Goal: Check status: Check status

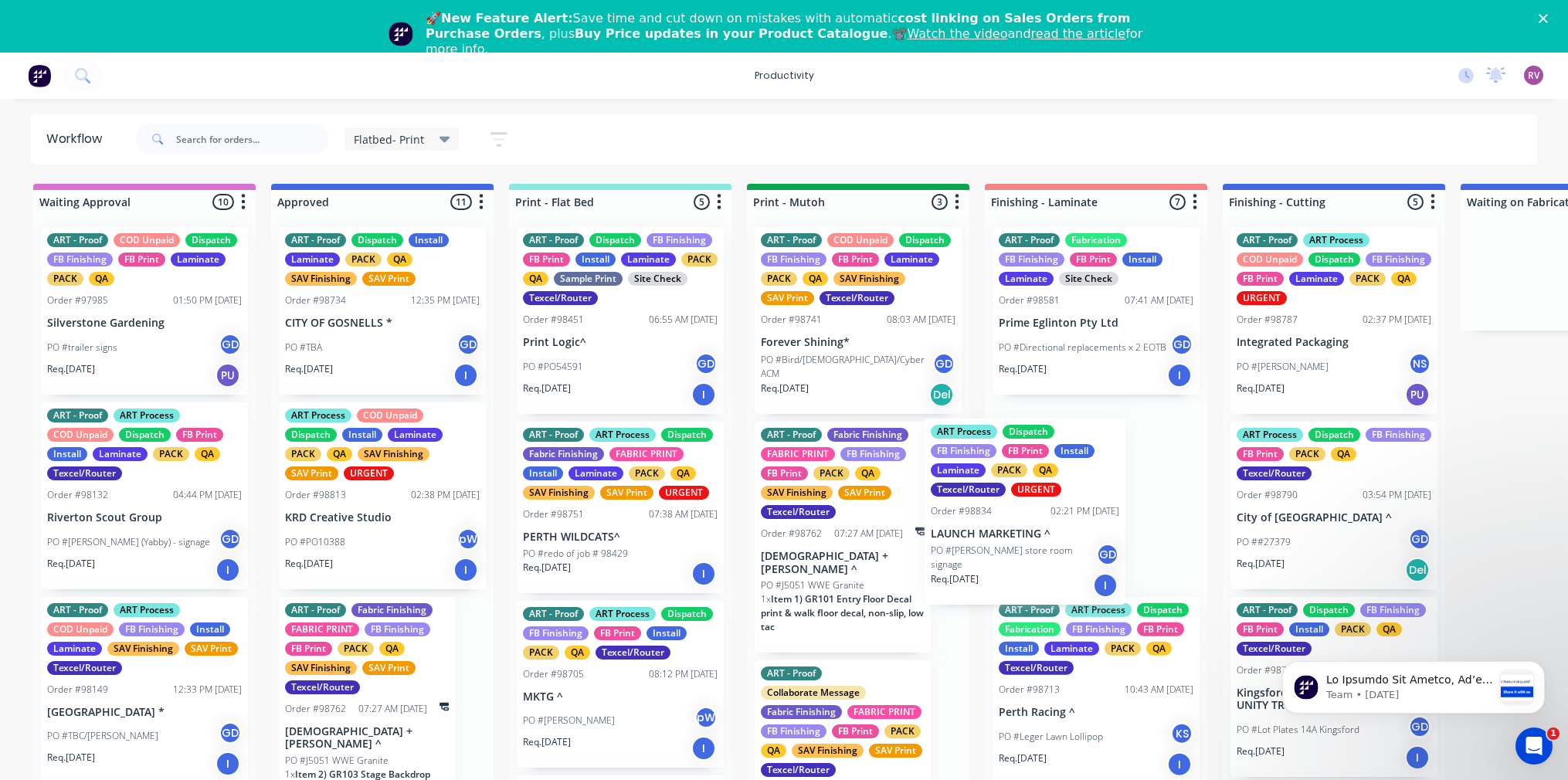
drag, startPoint x: 395, startPoint y: 523, endPoint x: 1047, endPoint y: 538, distance: 652.2
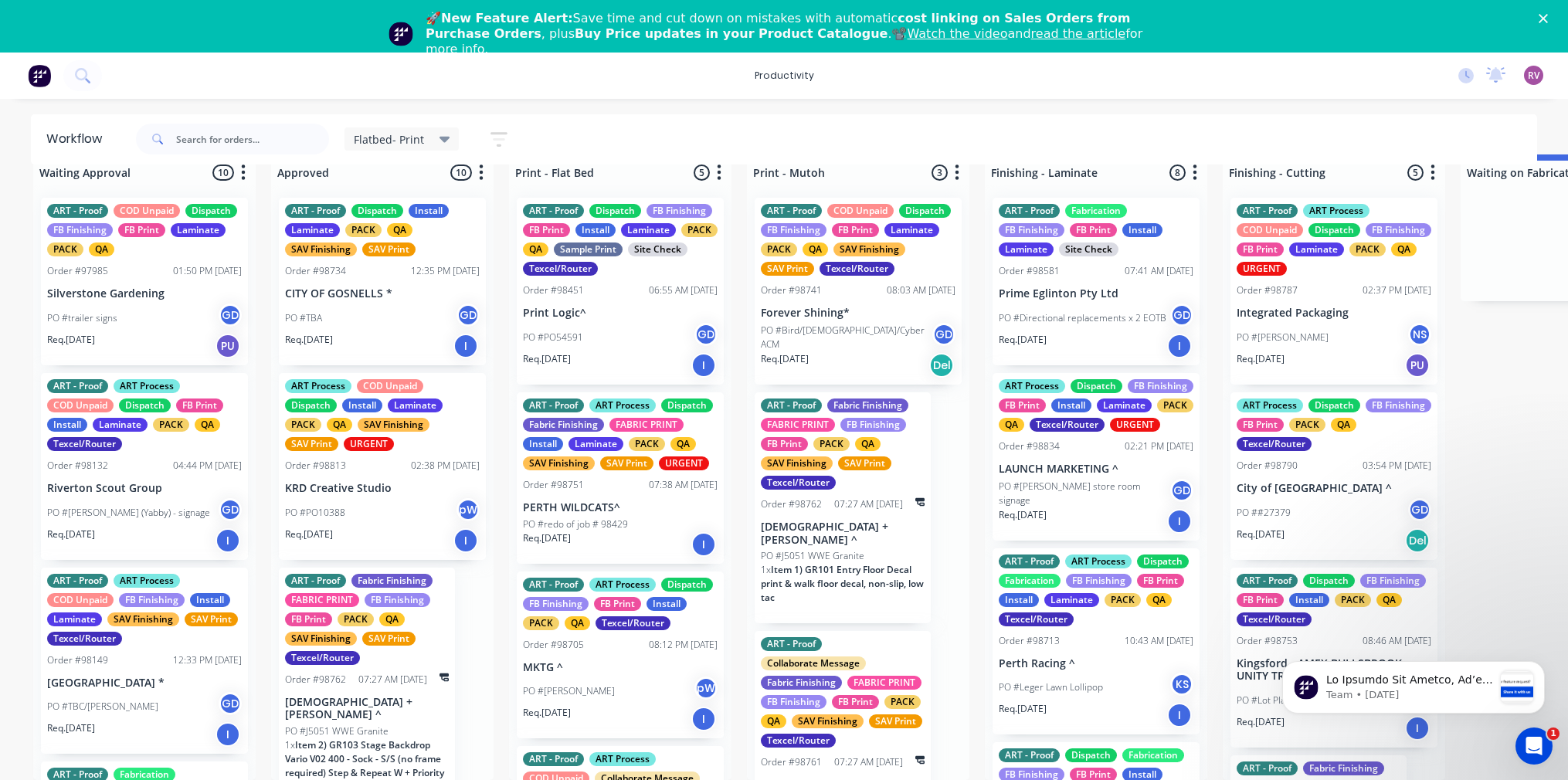
click at [434, 143] on div "Flatbed- Print" at bounding box center [402, 139] width 97 height 14
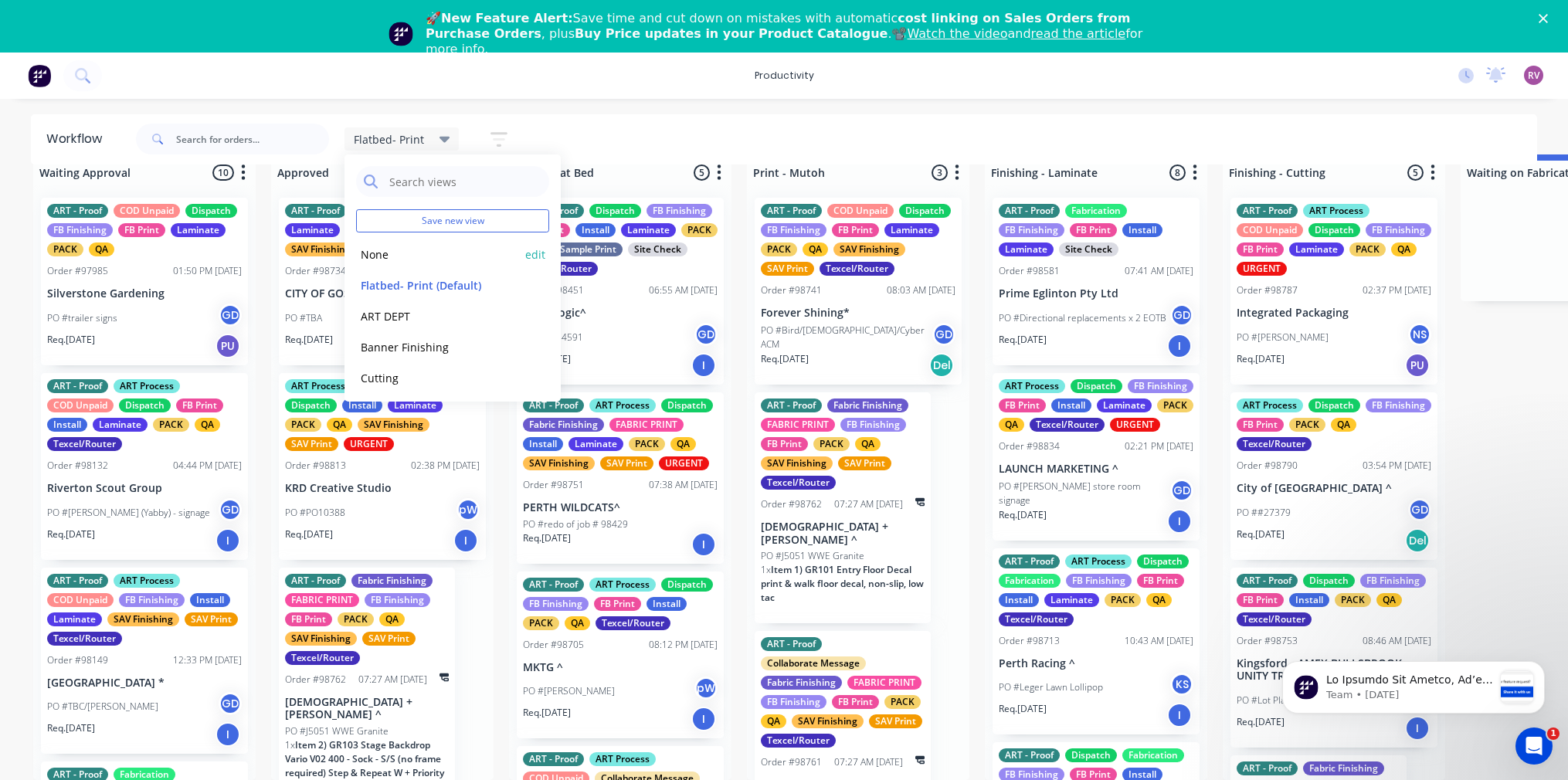
click at [391, 249] on button "None" at bounding box center [438, 254] width 164 height 18
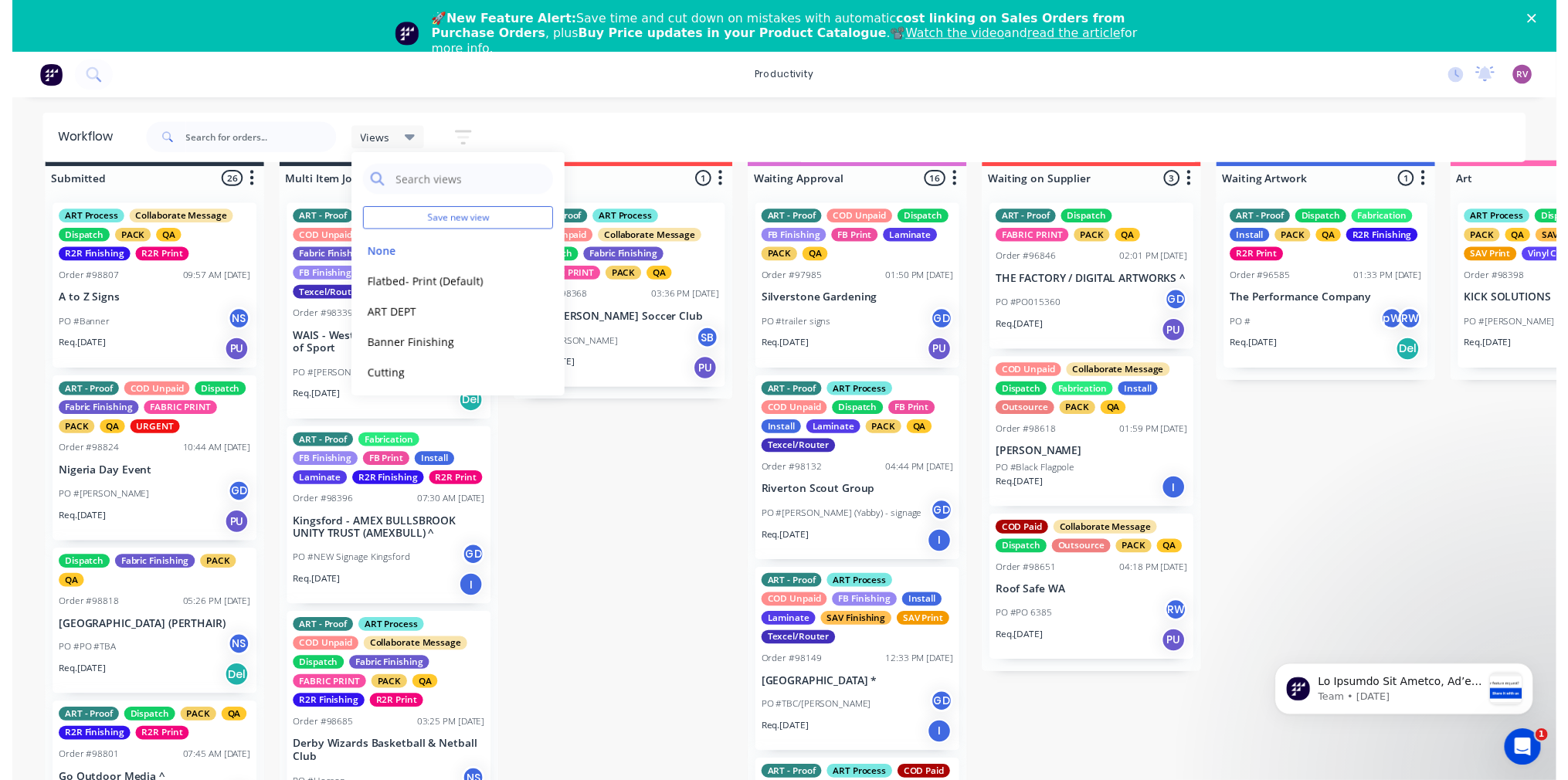
scroll to position [42, 0]
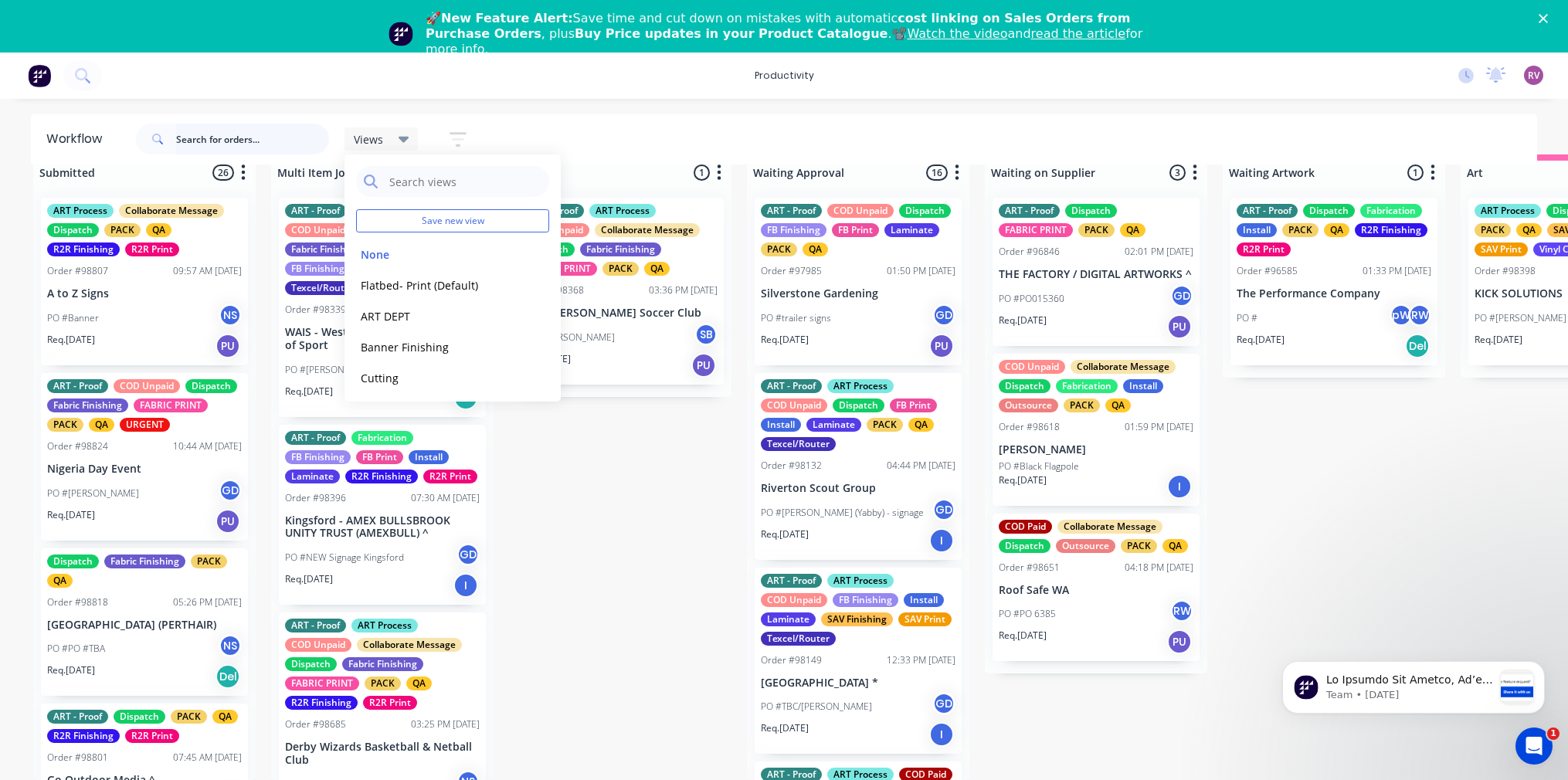
click at [252, 140] on input "text" at bounding box center [252, 139] width 153 height 31
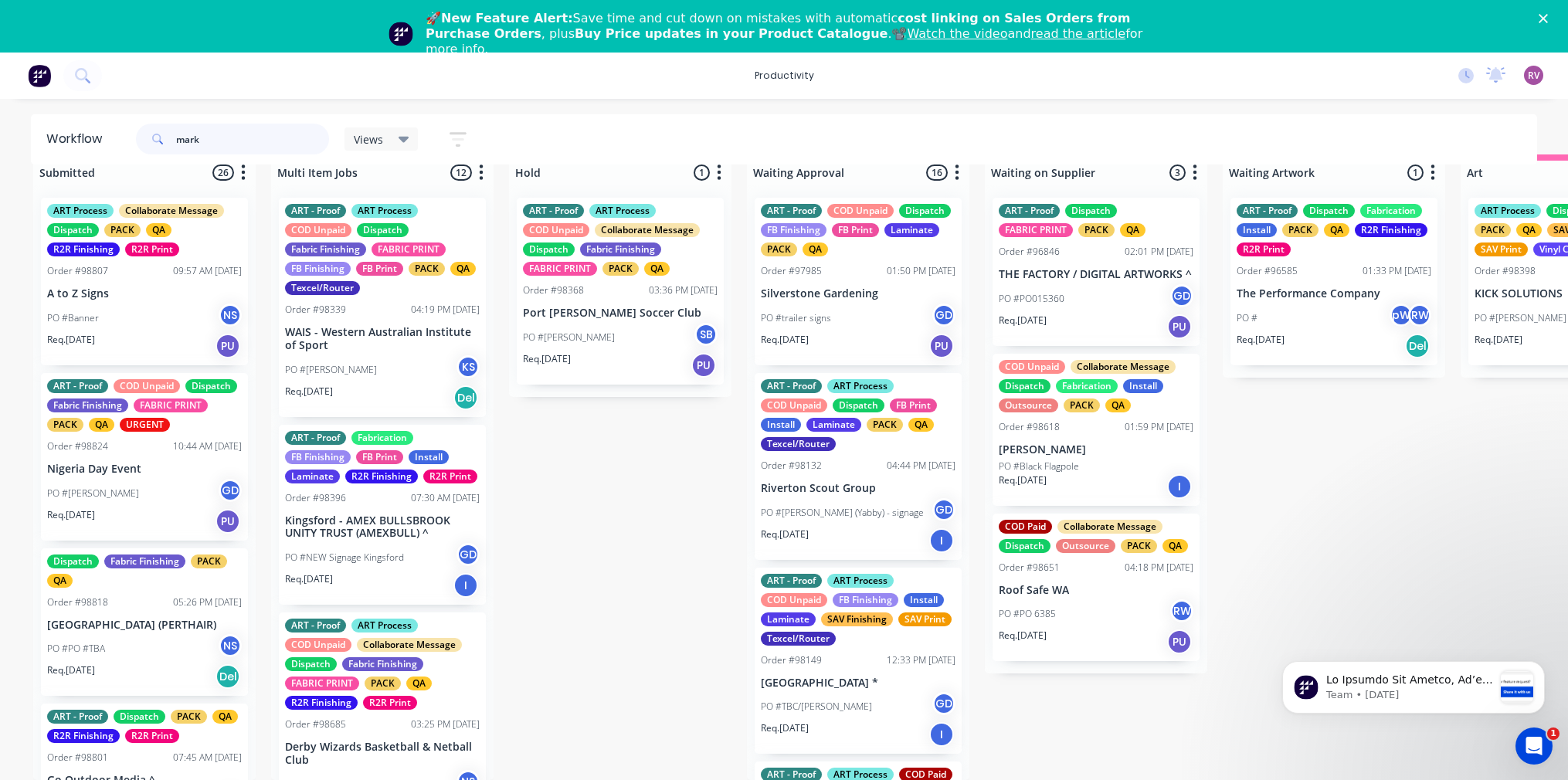
type input "mark"
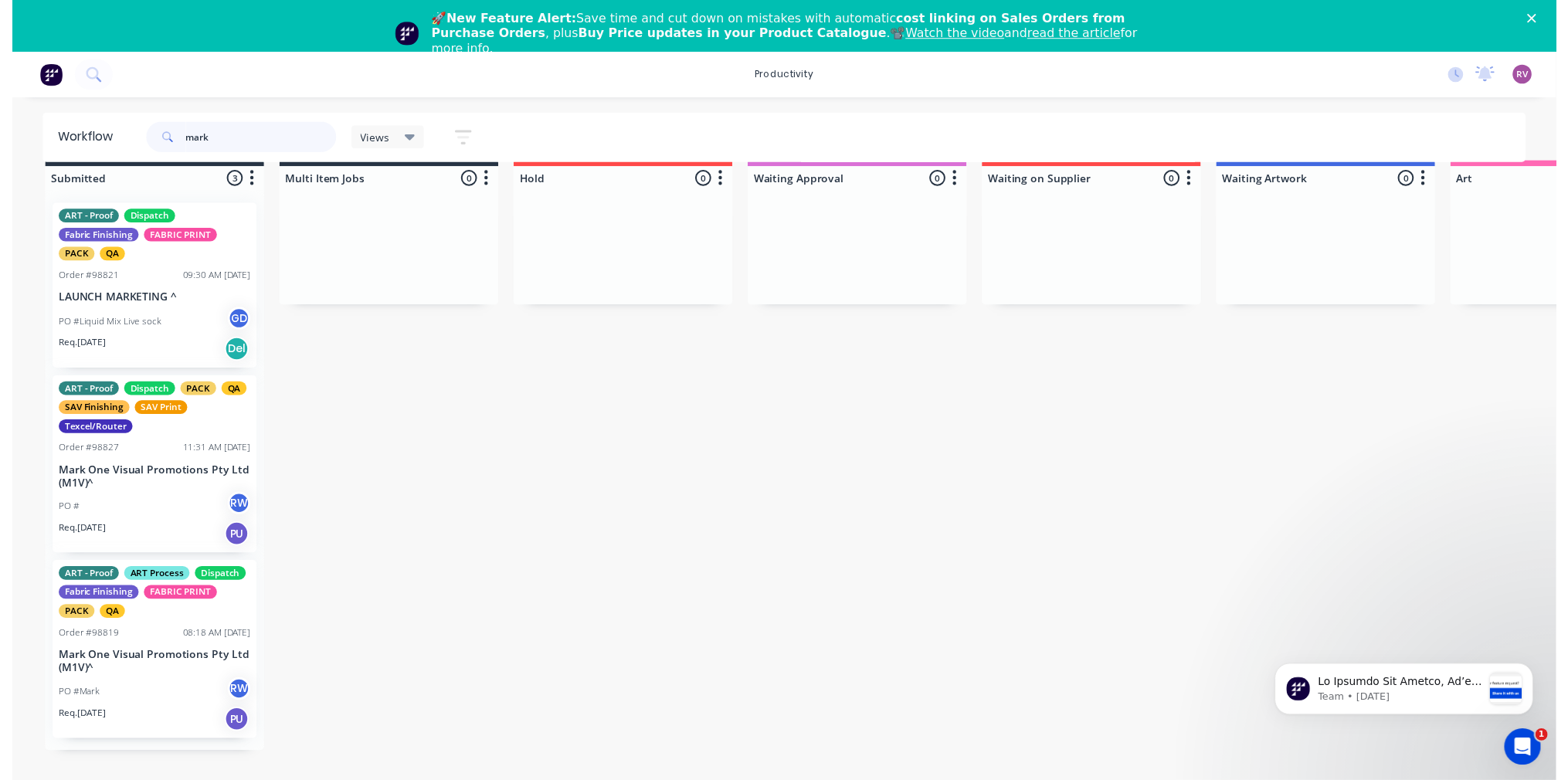
scroll to position [34, 0]
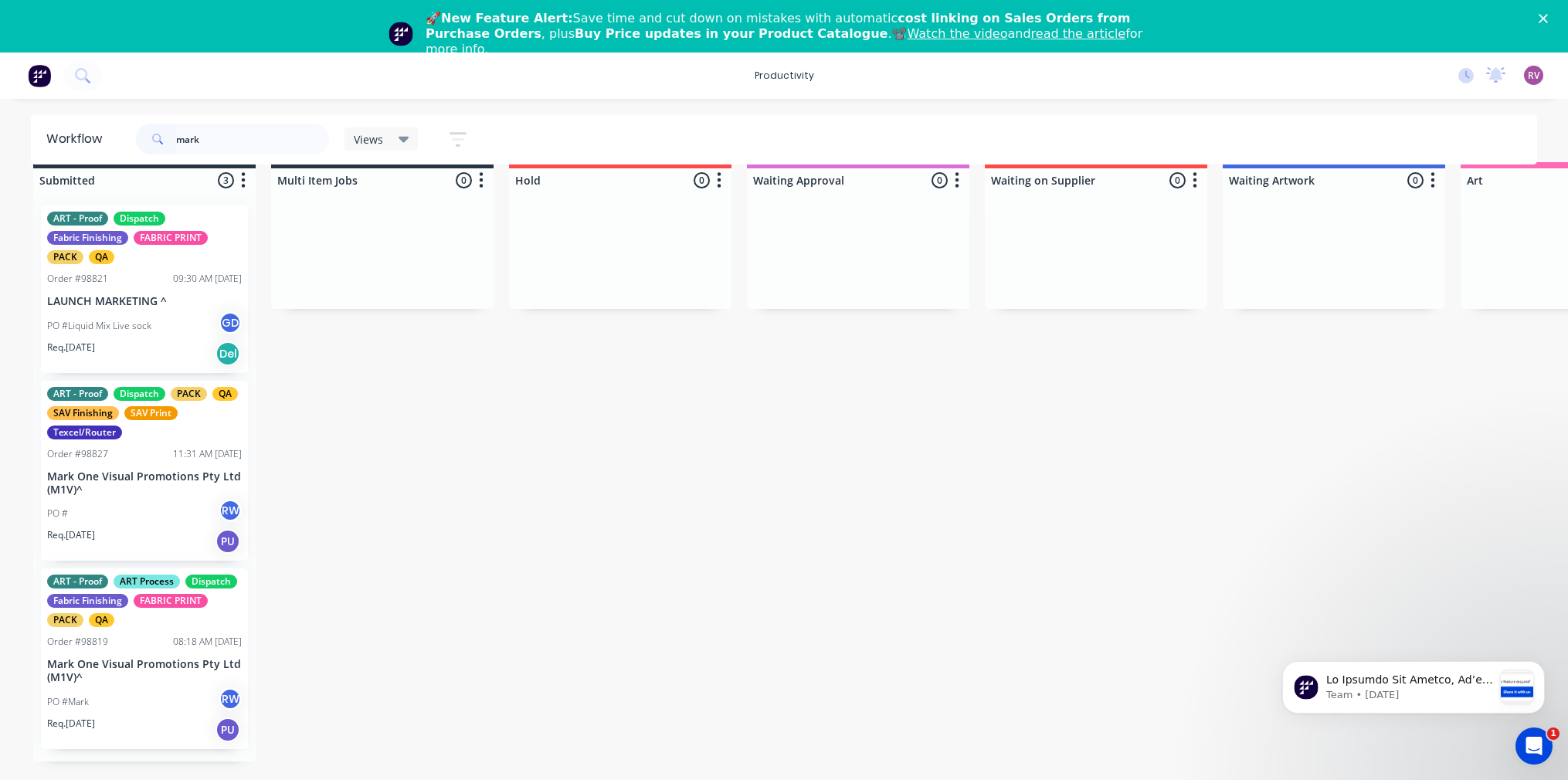
click at [183, 499] on div "PO # RW" at bounding box center [144, 514] width 194 height 29
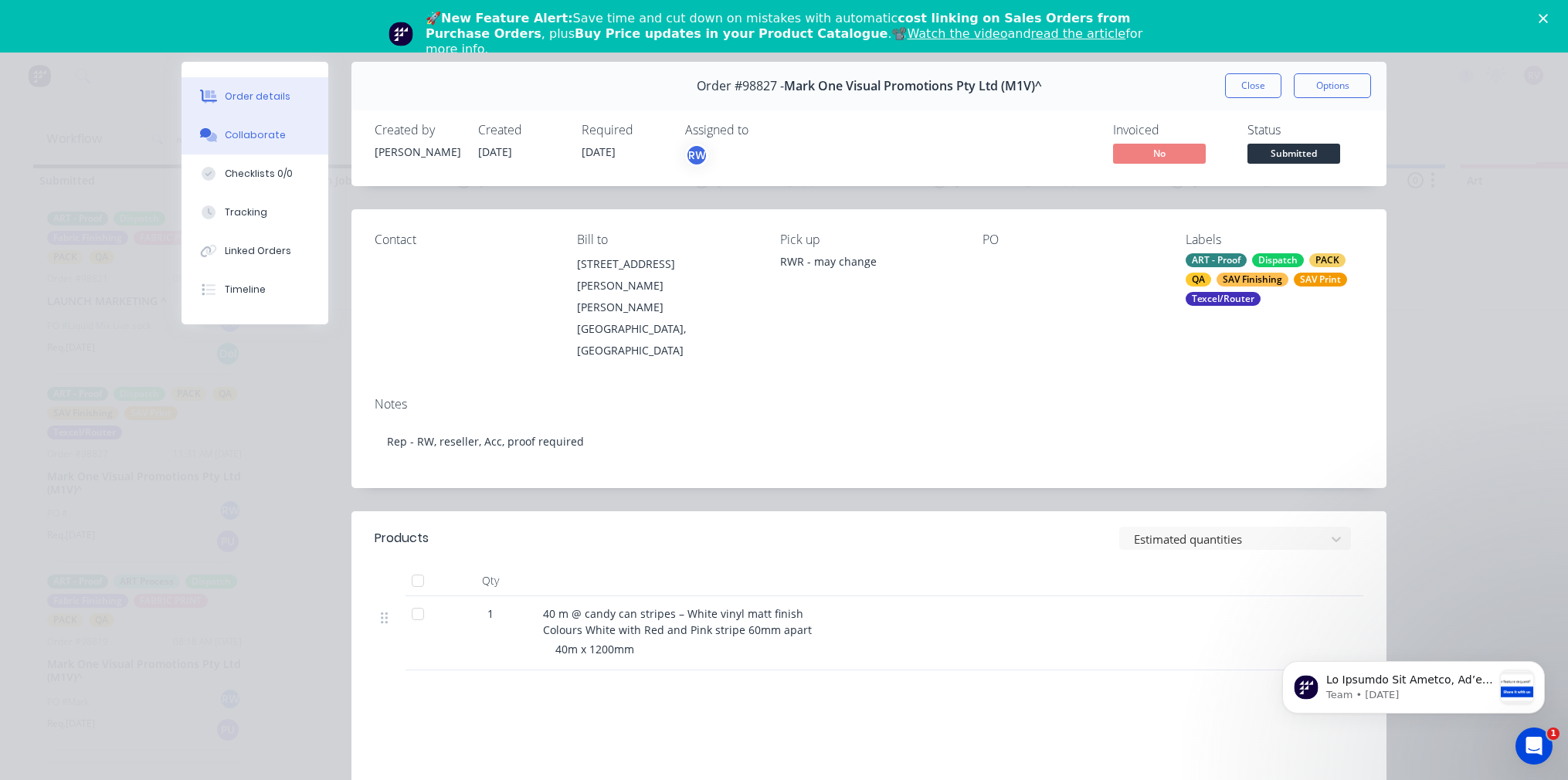
click at [259, 131] on div "Collaborate" at bounding box center [255, 135] width 61 height 14
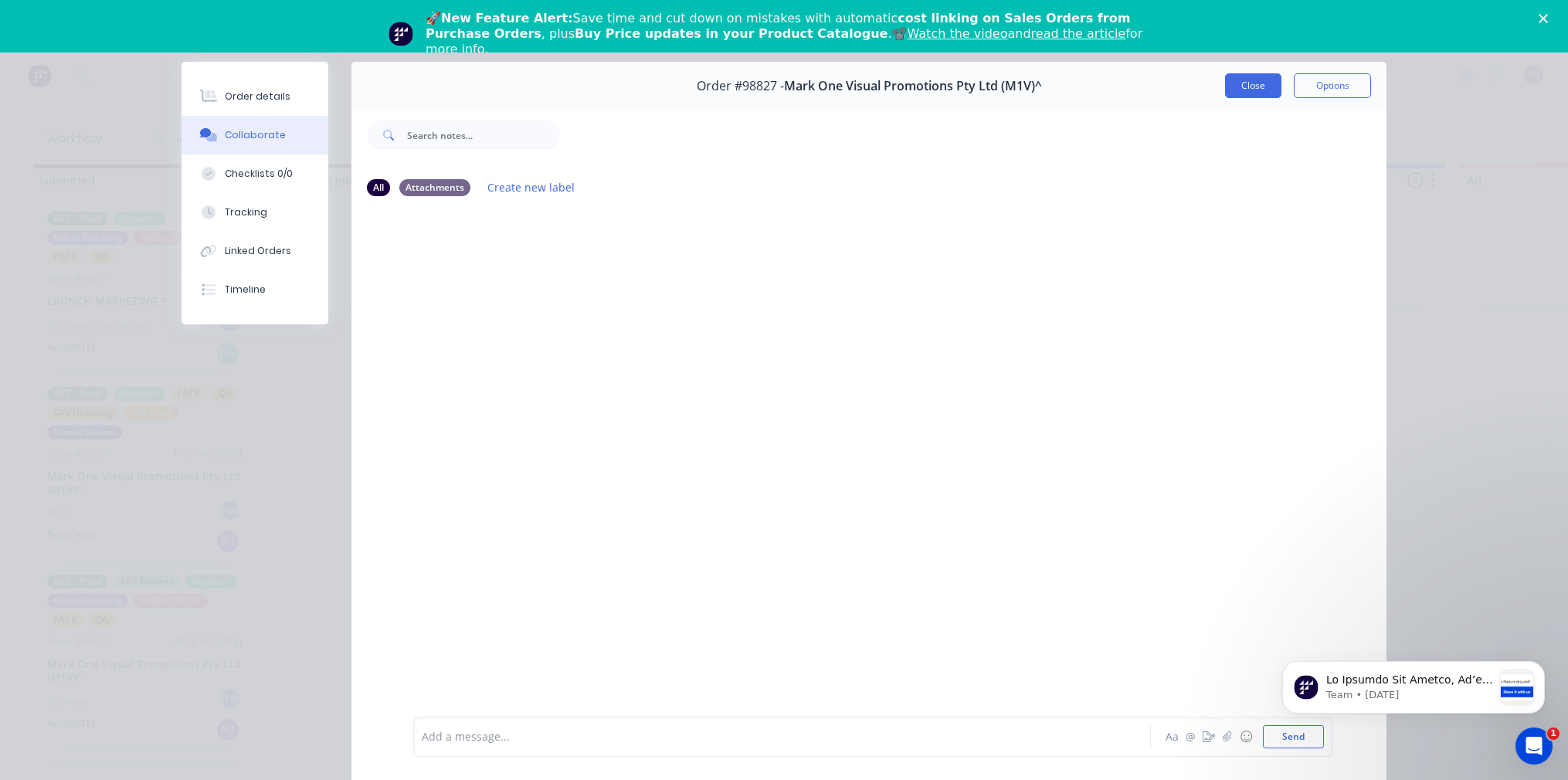
click at [1259, 84] on button "Close" at bounding box center [1253, 86] width 57 height 25
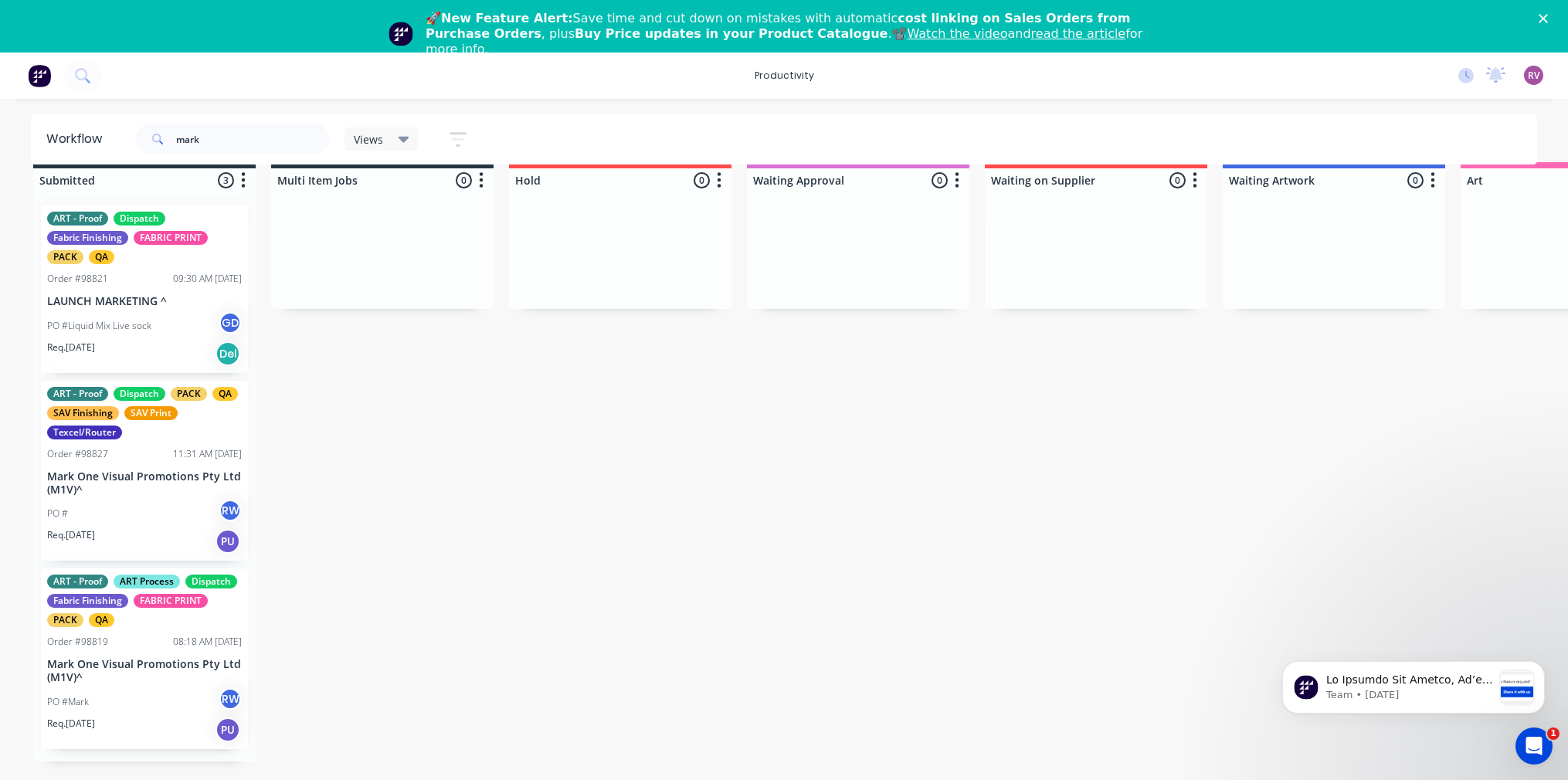
click at [136, 688] on div "PO #Mark RW" at bounding box center [144, 702] width 194 height 29
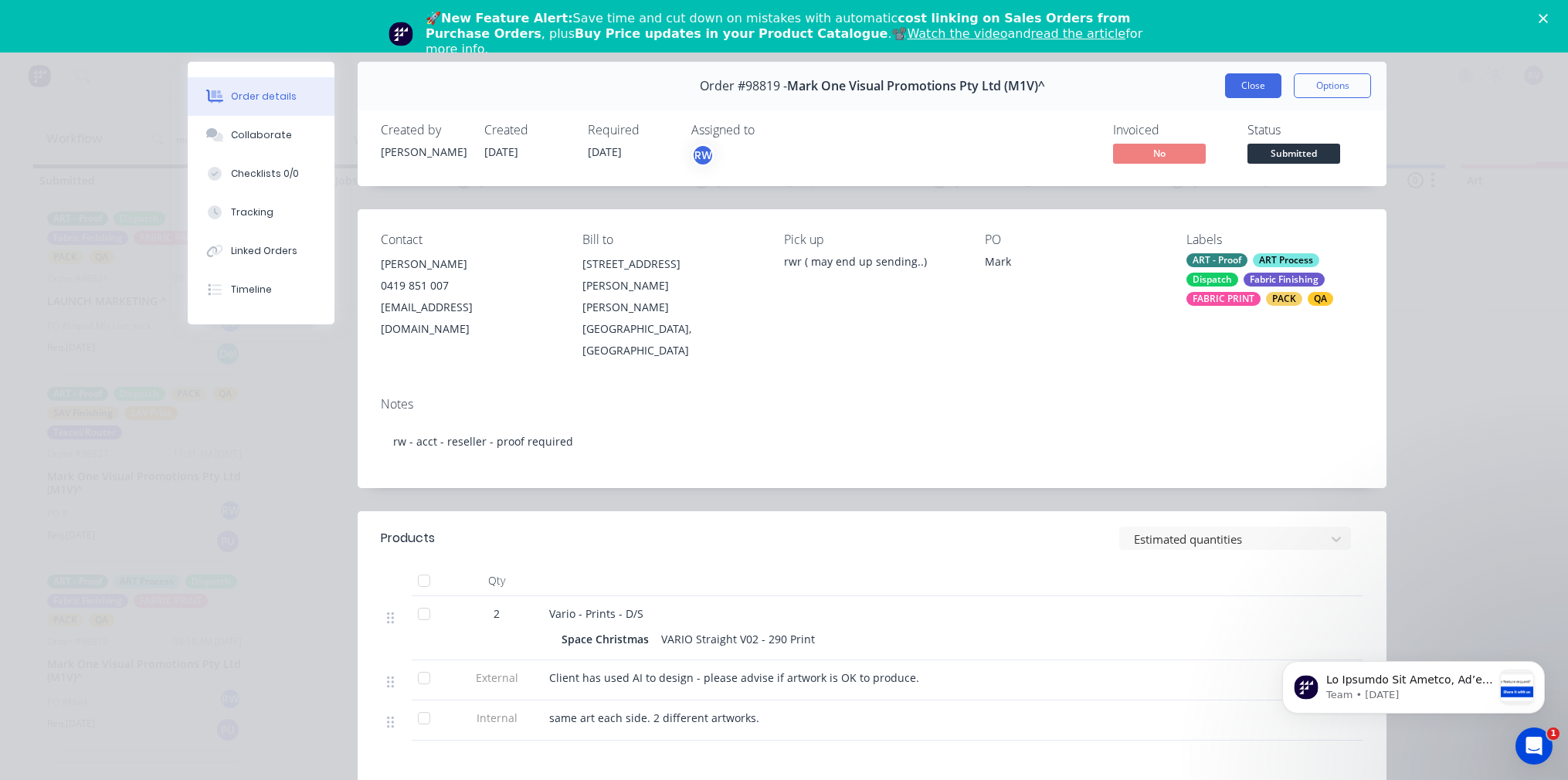
click at [1263, 95] on button "Close" at bounding box center [1253, 86] width 57 height 25
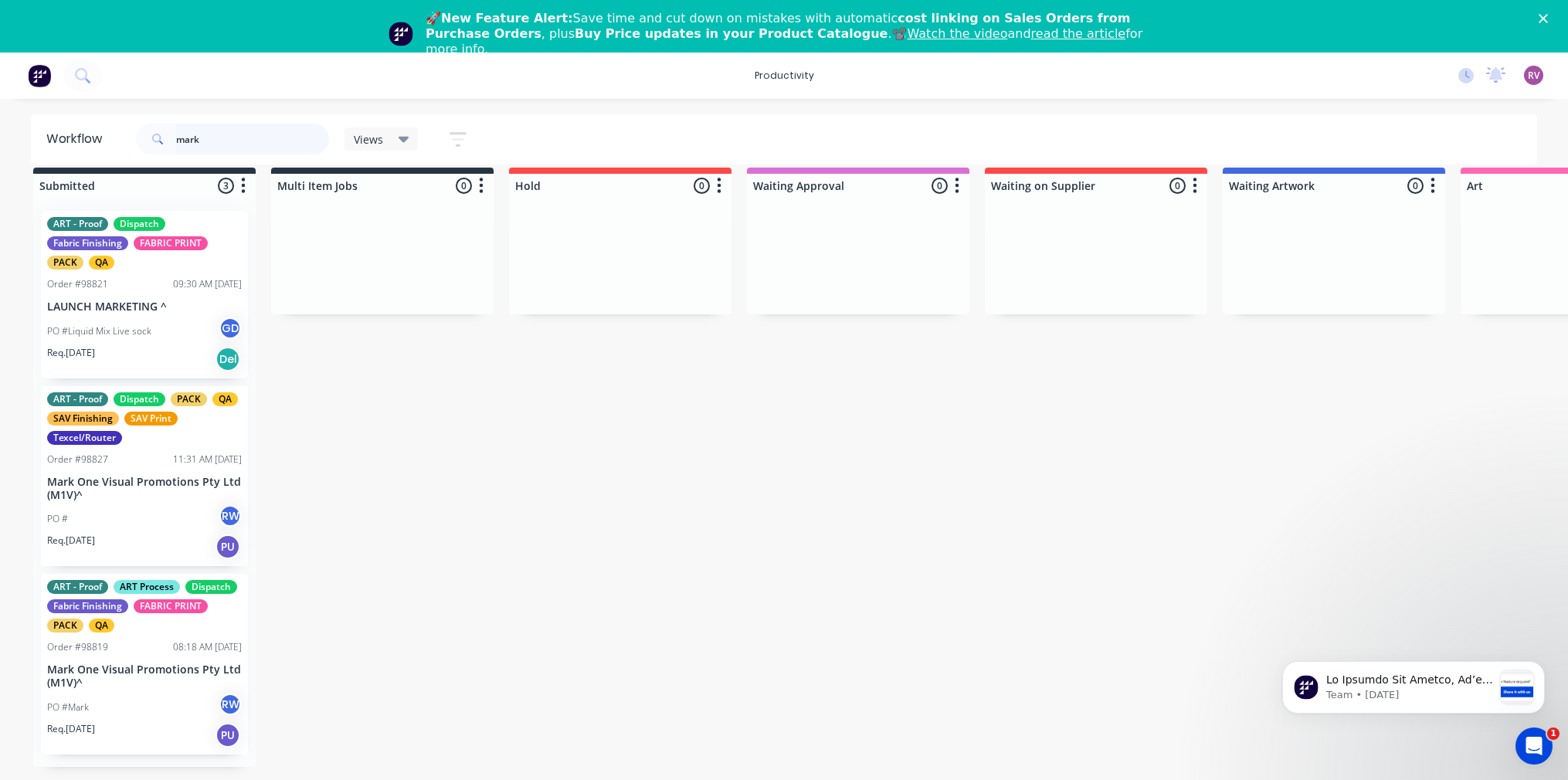
scroll to position [0, 0]
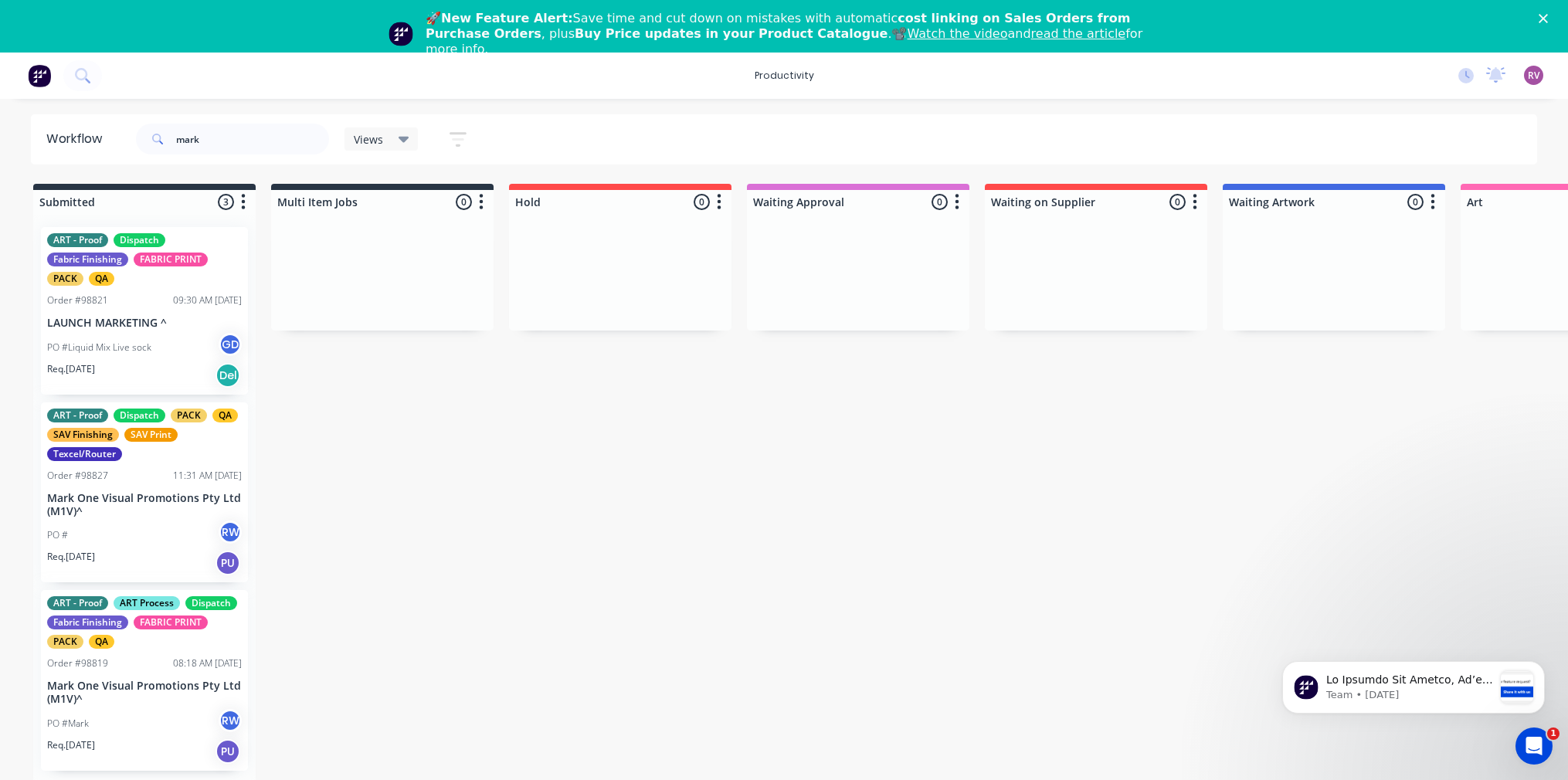
click at [407, 136] on icon at bounding box center [404, 139] width 11 height 17
click at [424, 287] on button "Flatbed- Print (Default)" at bounding box center [438, 285] width 164 height 18
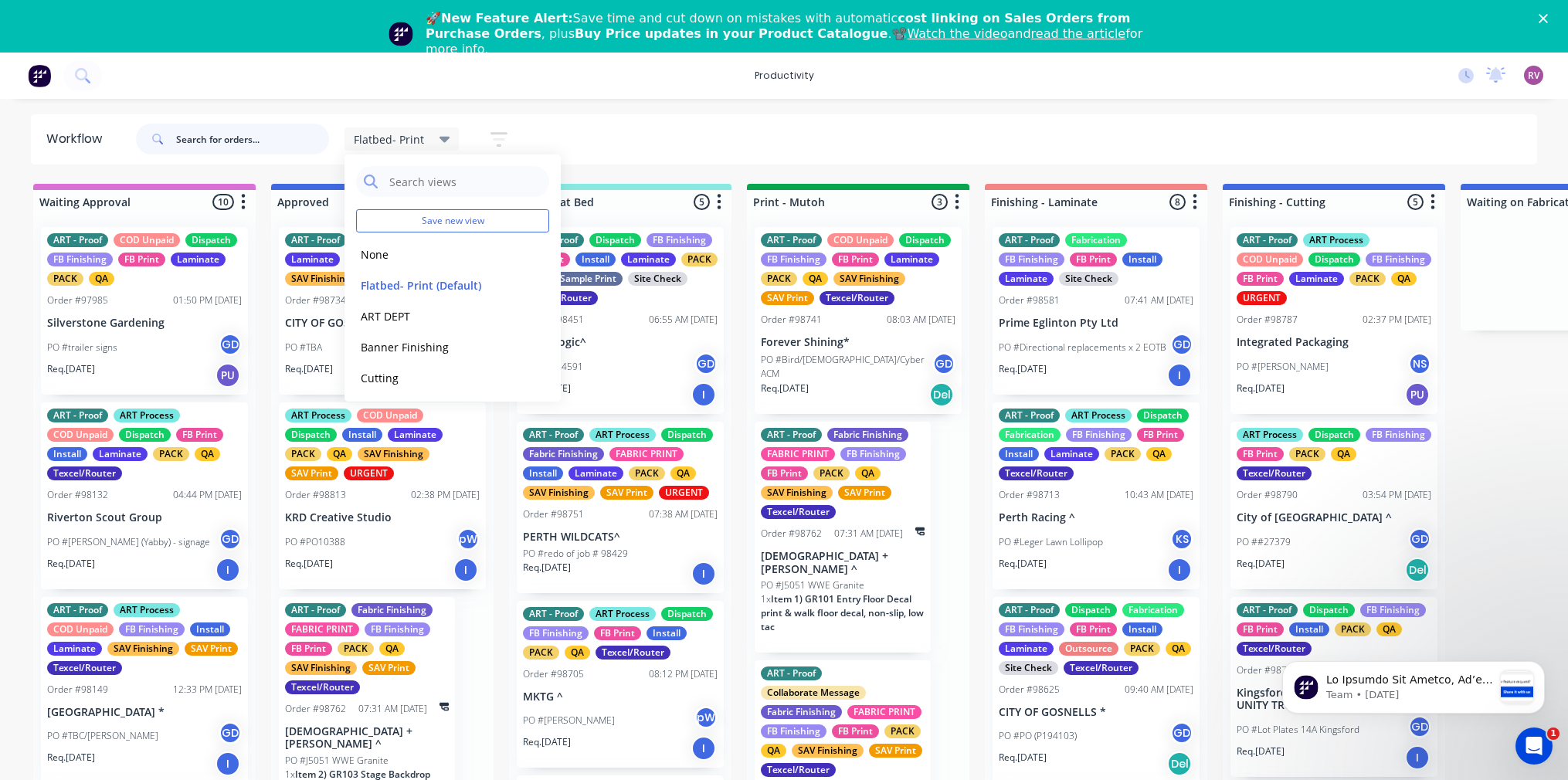
click at [253, 147] on input "text" at bounding box center [252, 139] width 153 height 31
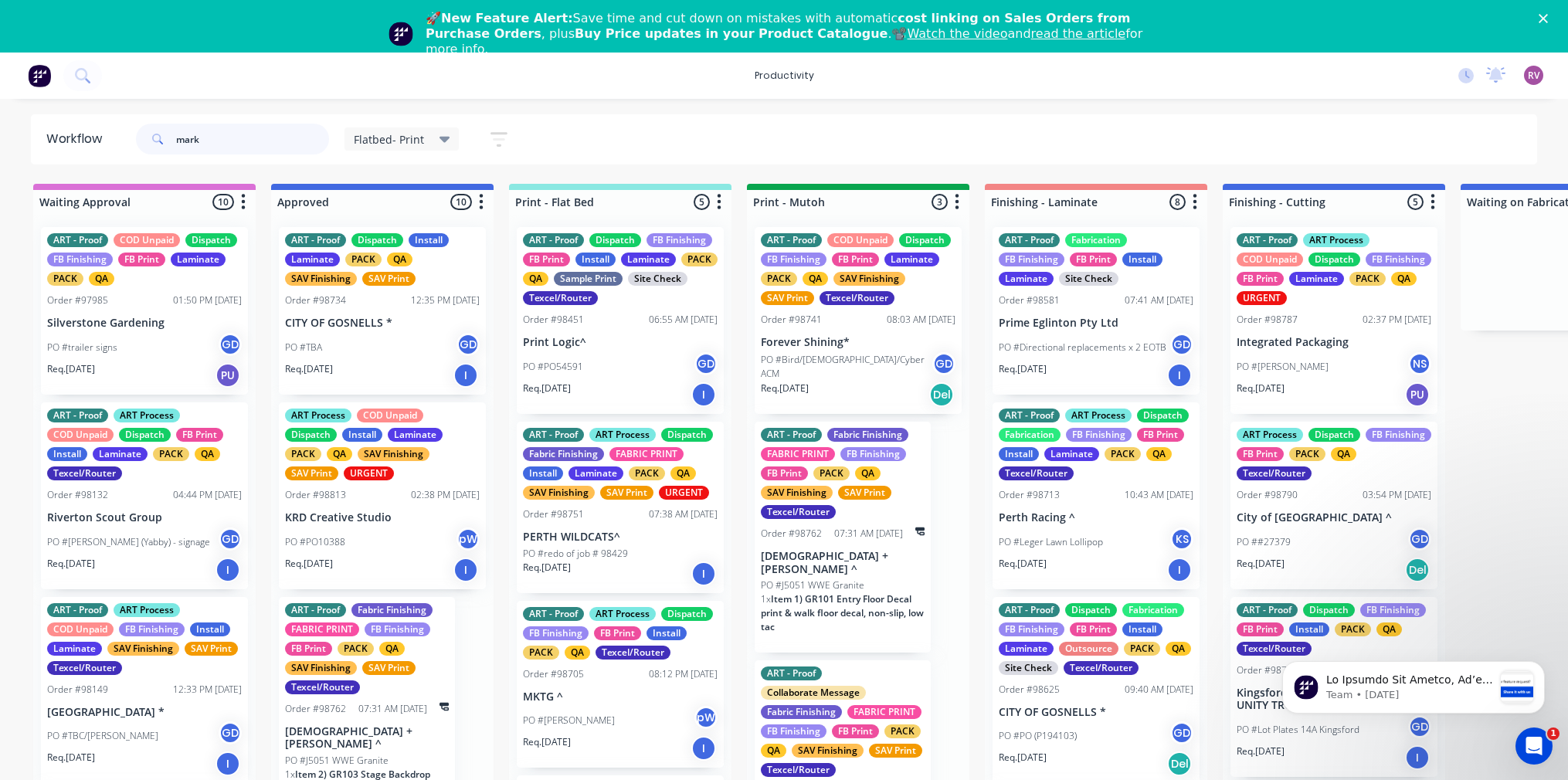
type input "mark"
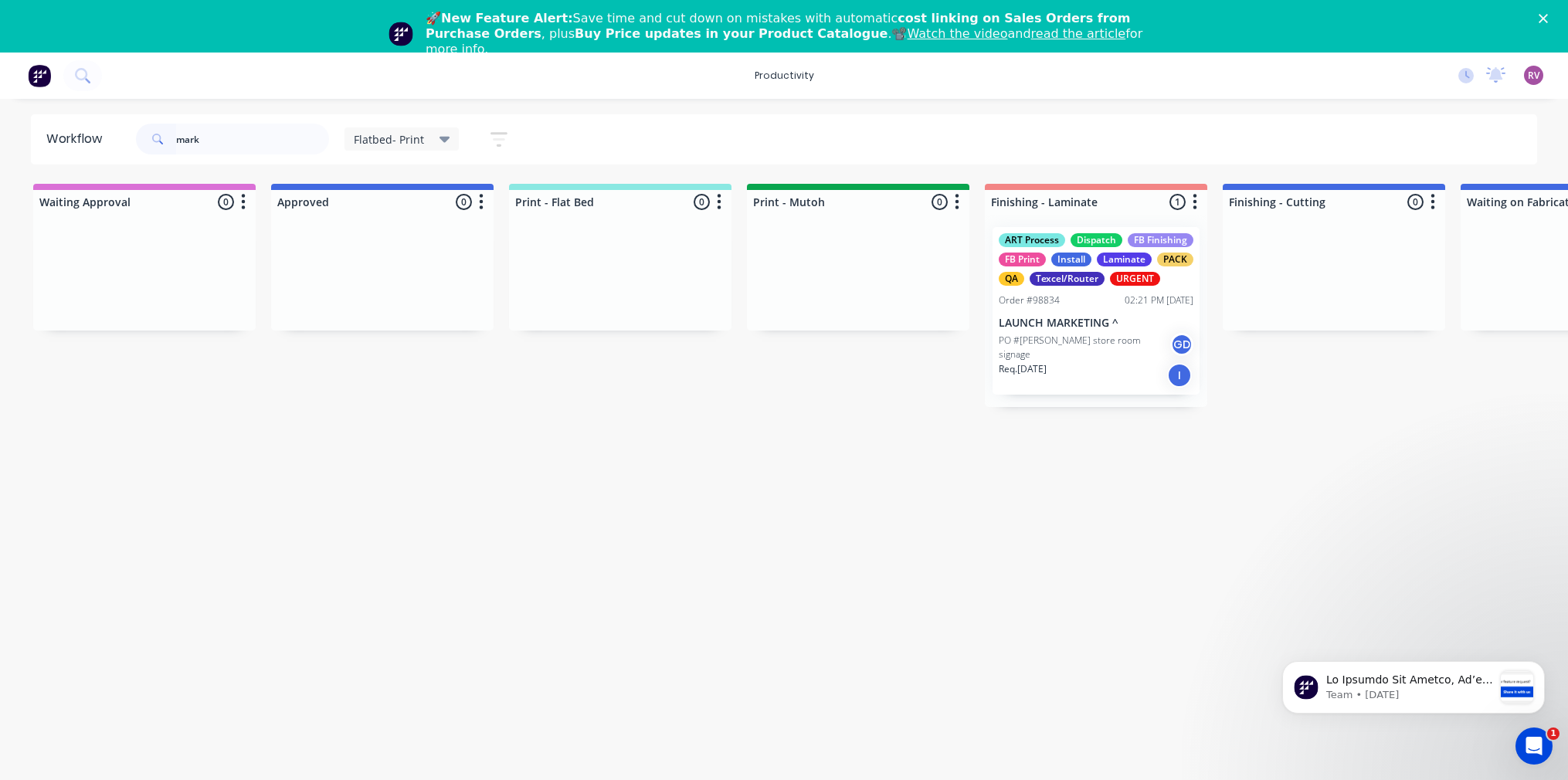
click at [432, 139] on div "Flatbed- Print" at bounding box center [402, 139] width 97 height 14
click at [411, 253] on button "None" at bounding box center [438, 254] width 164 height 18
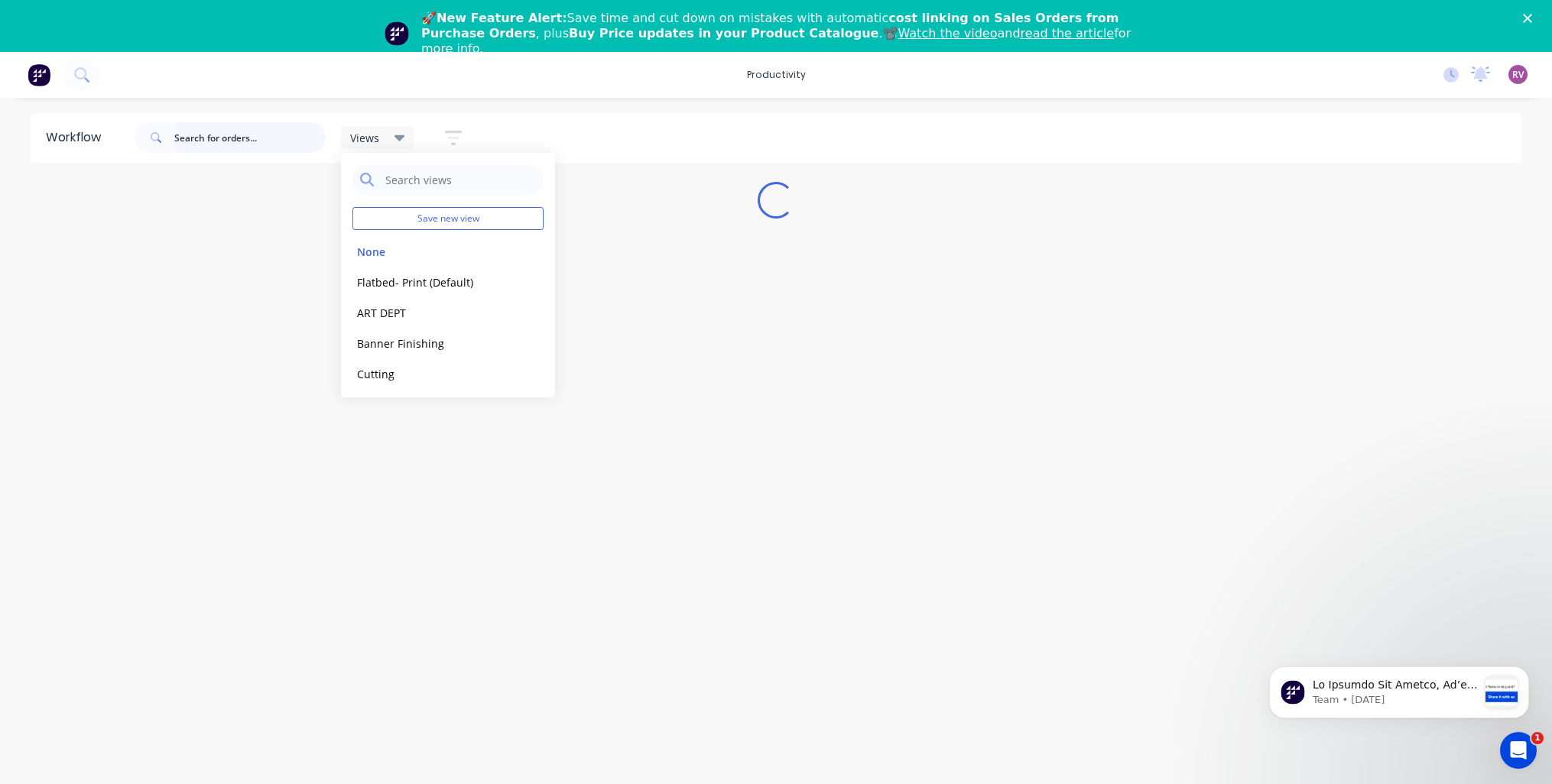
click at [237, 137] on input "text" at bounding box center [249, 138] width 151 height 31
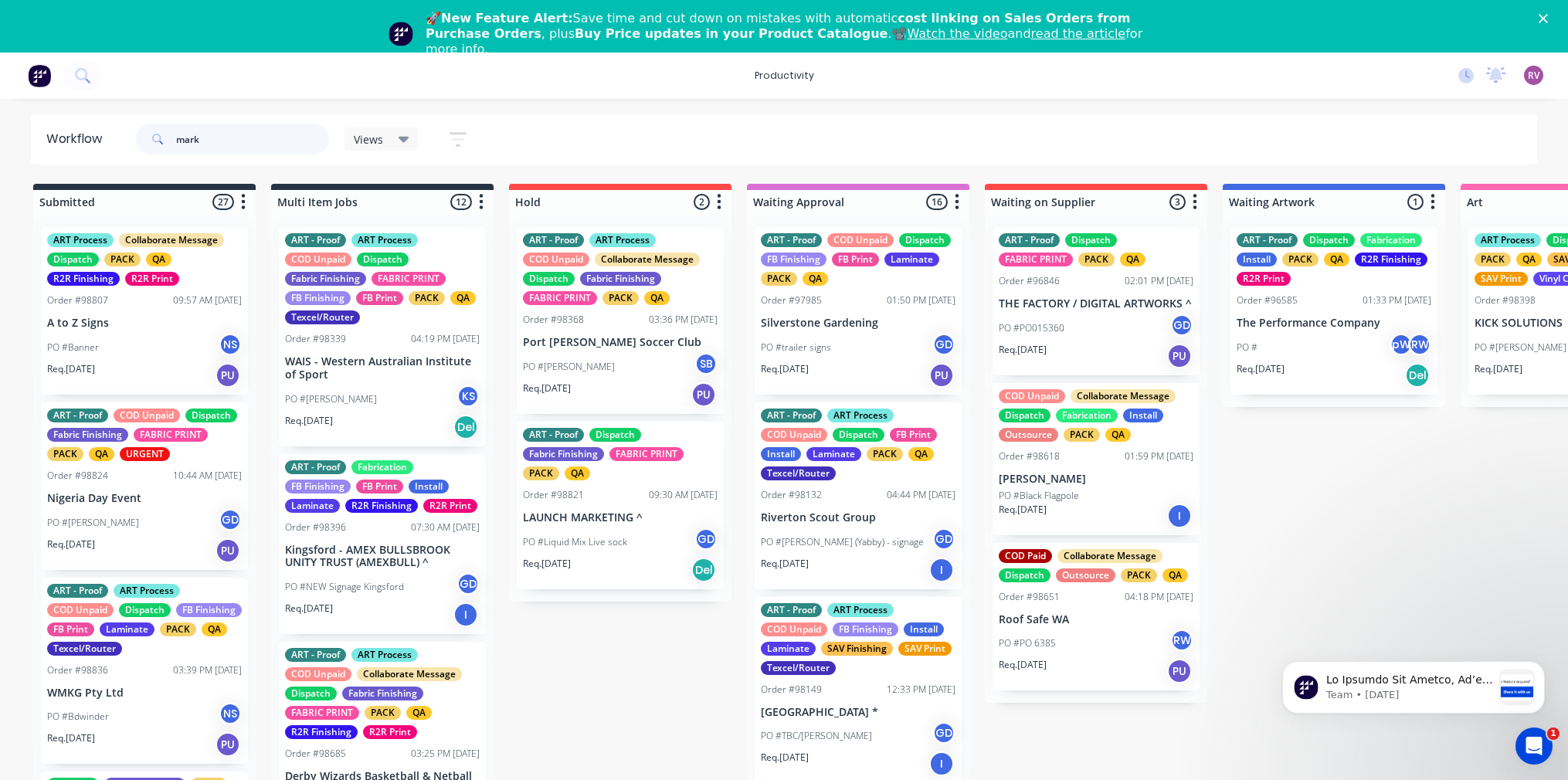
click at [246, 143] on input "mark" at bounding box center [252, 139] width 153 height 31
click at [228, 136] on input "mark" at bounding box center [252, 139] width 153 height 31
type input "m"
type input "mark"
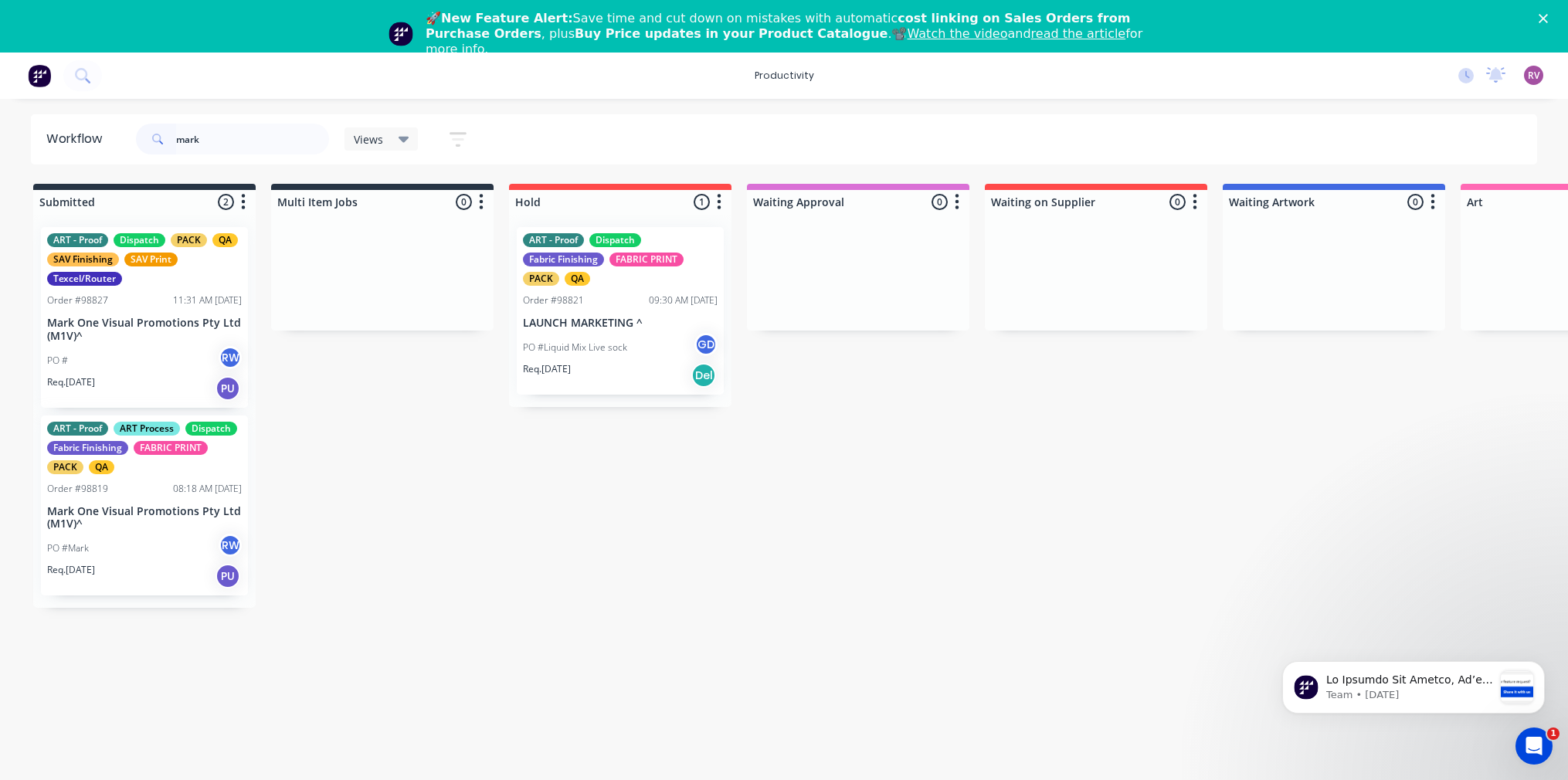
click at [151, 563] on div "Req. [DATE] PU" at bounding box center [144, 576] width 194 height 26
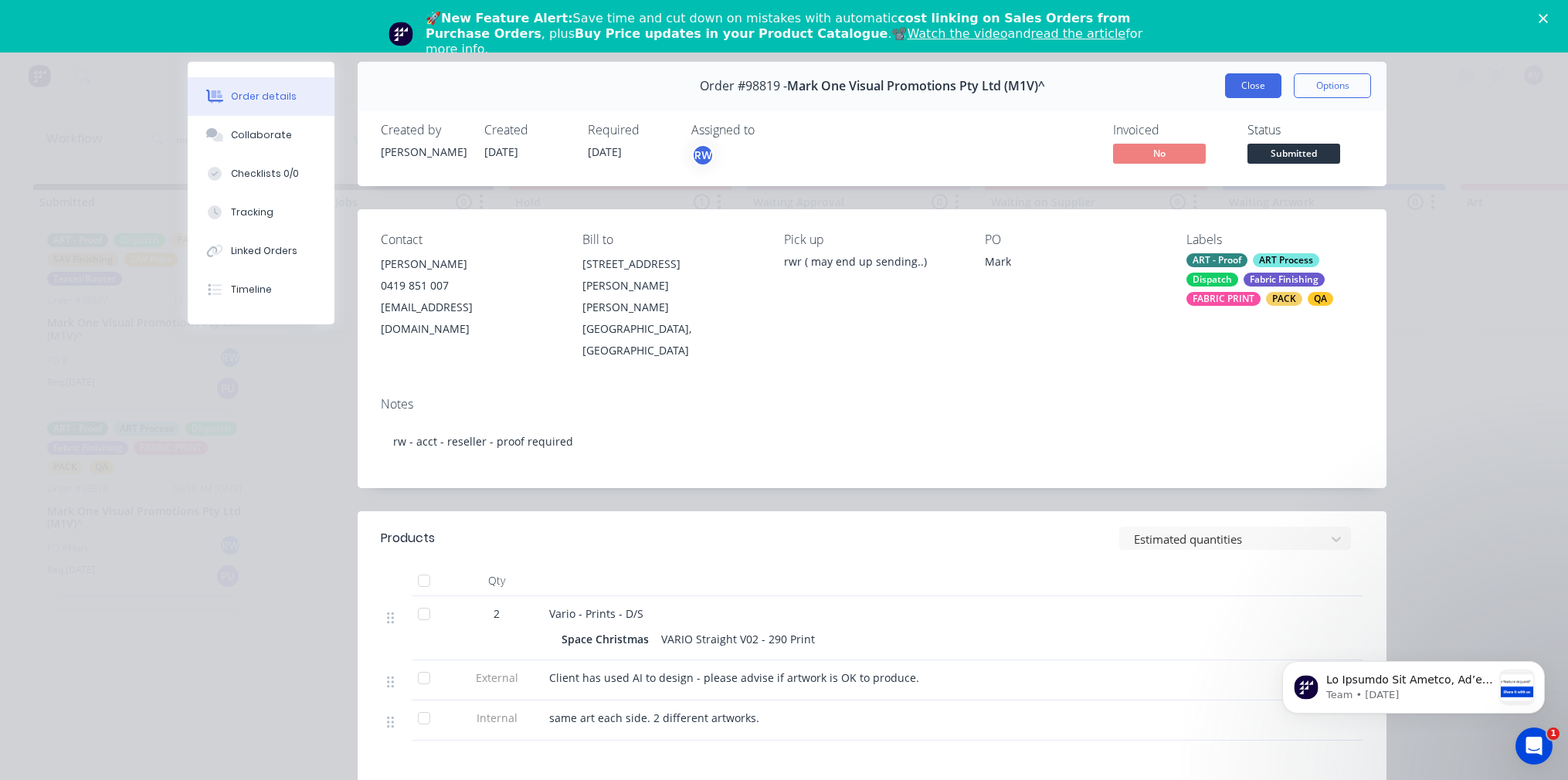
click at [1257, 91] on button "Close" at bounding box center [1253, 86] width 57 height 25
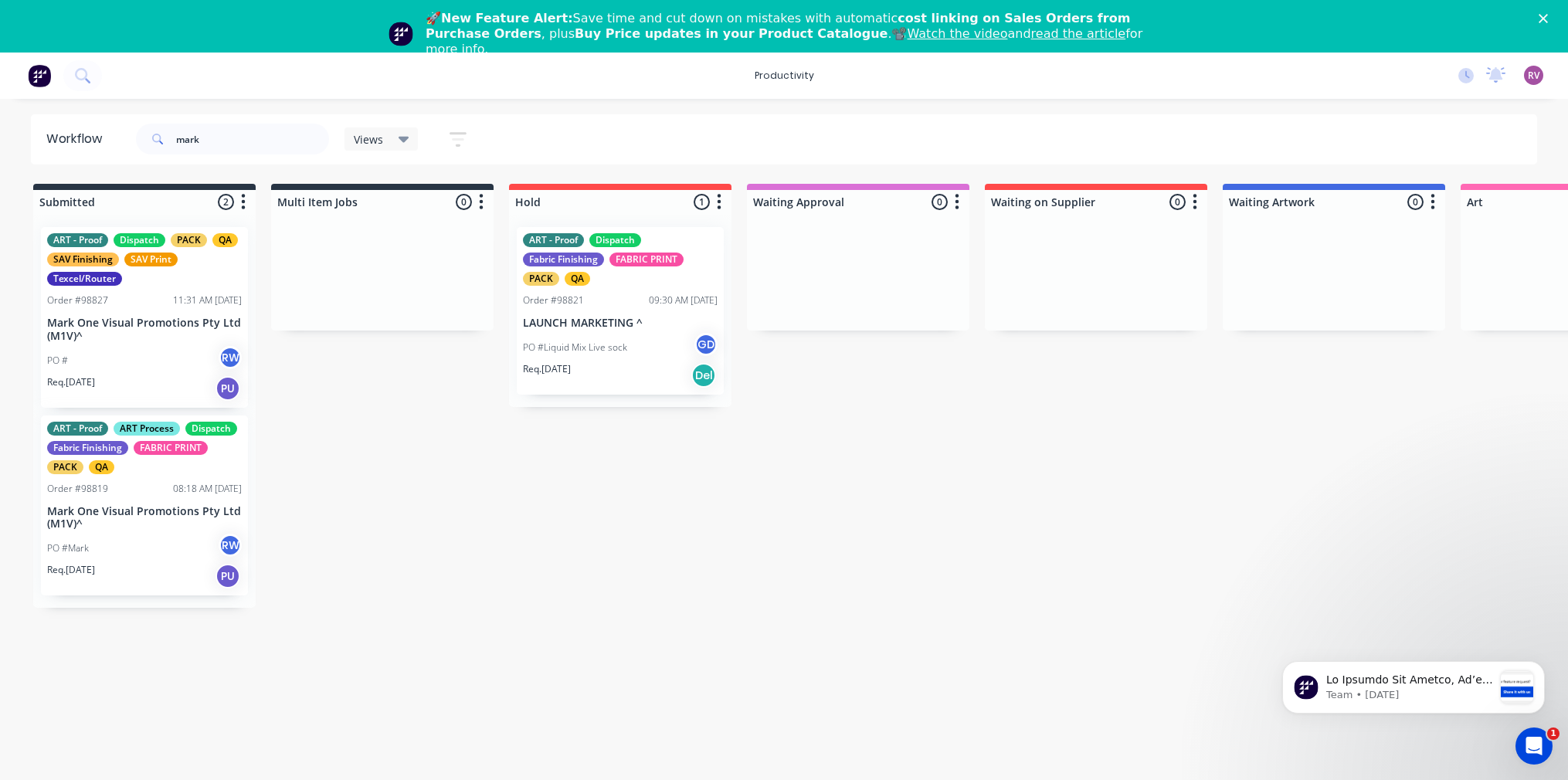
click at [132, 347] on div "PO # RW" at bounding box center [144, 361] width 194 height 29
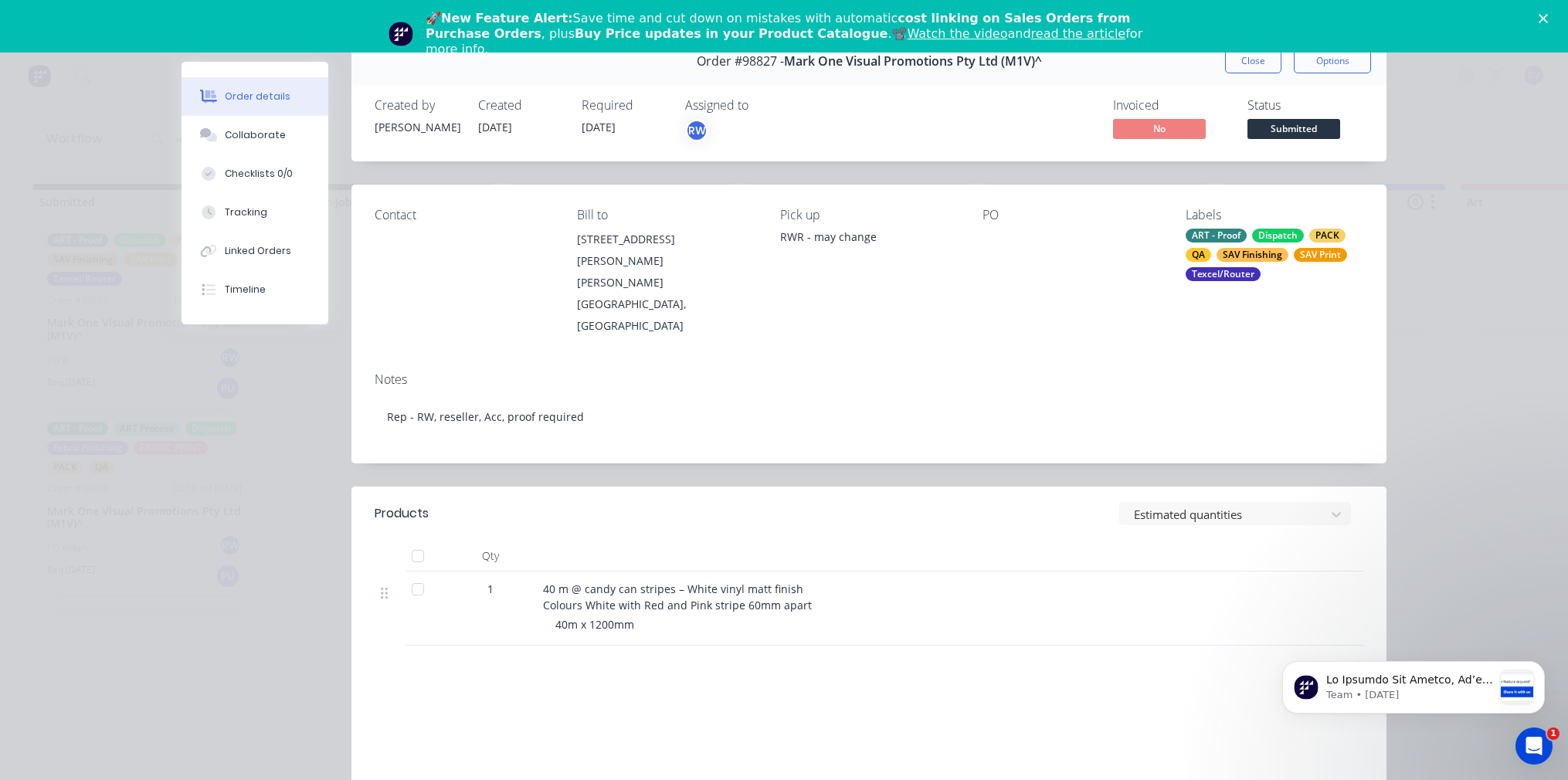
scroll to position [55, 0]
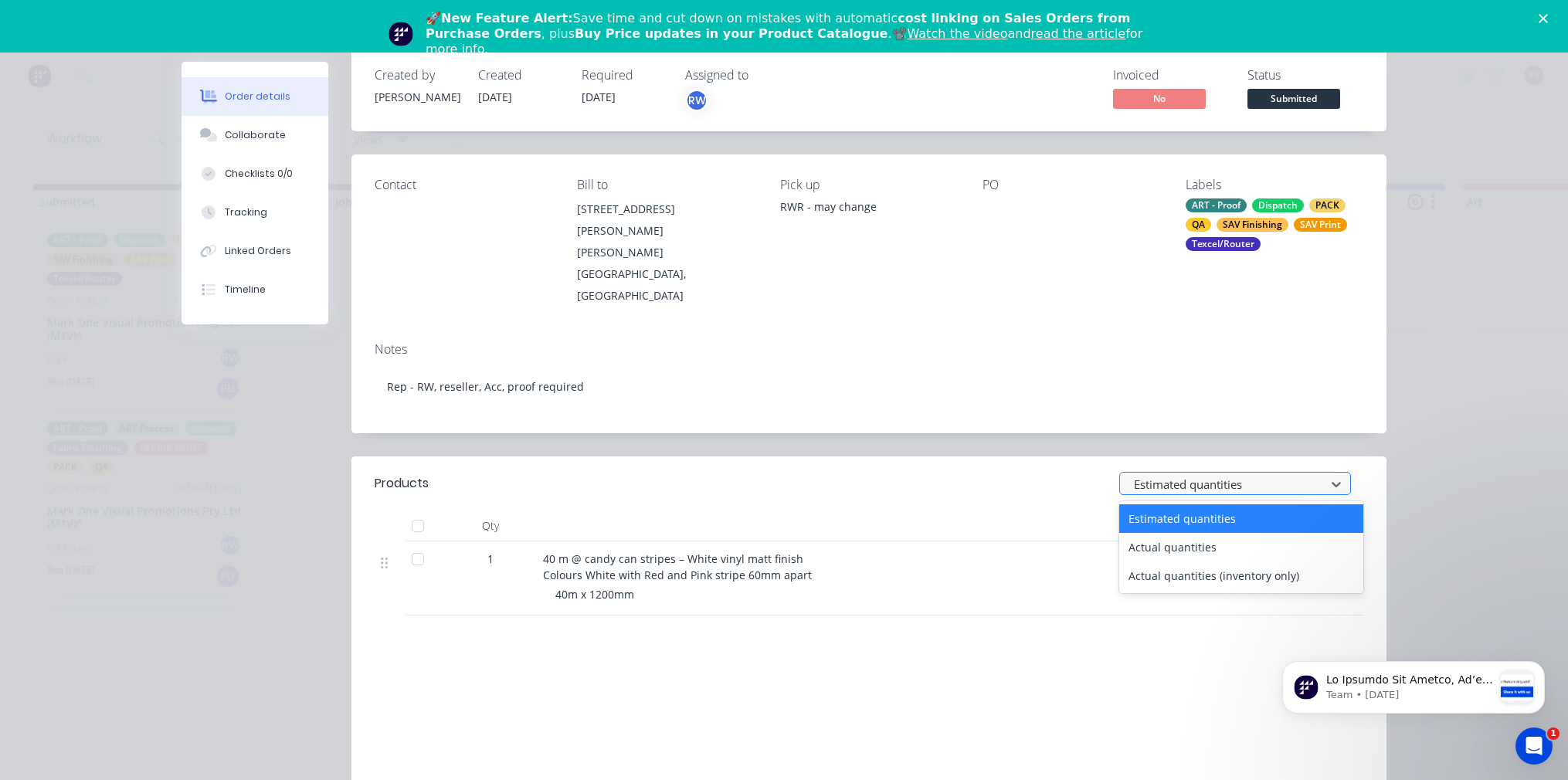
click at [1295, 475] on div at bounding box center [1224, 484] width 185 height 19
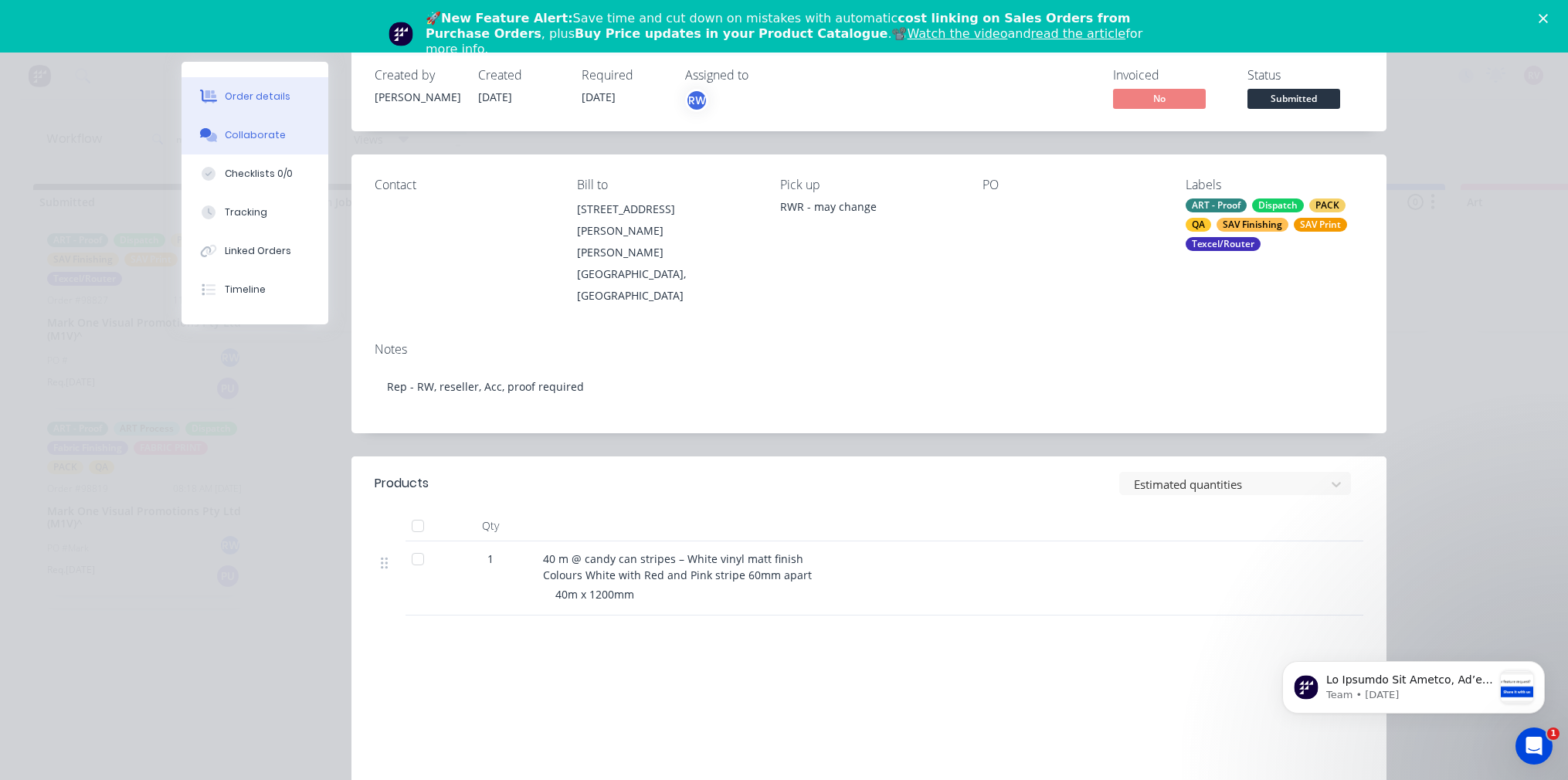
click at [276, 133] on button "Collaborate" at bounding box center [254, 136] width 146 height 39
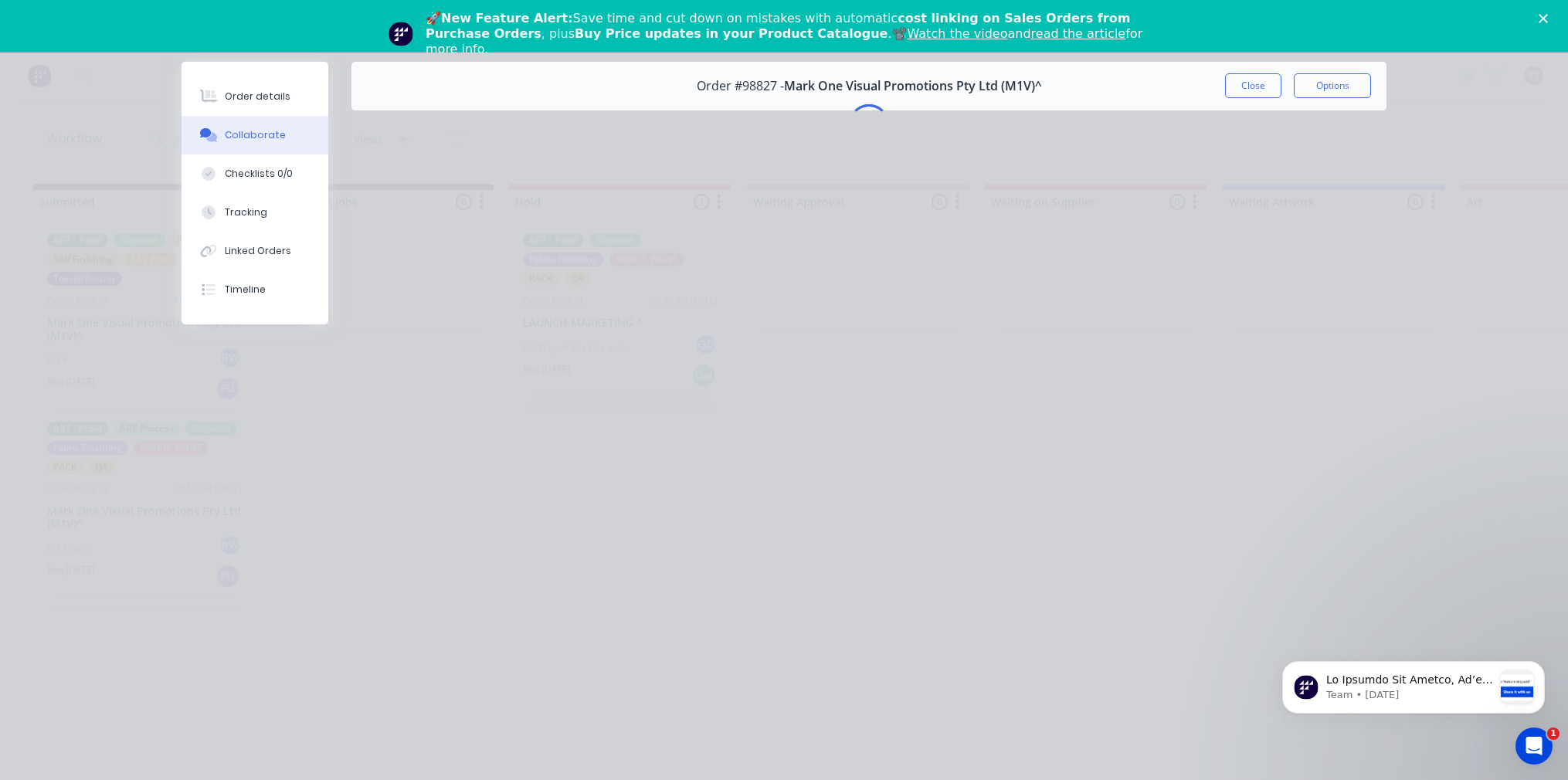
scroll to position [0, 0]
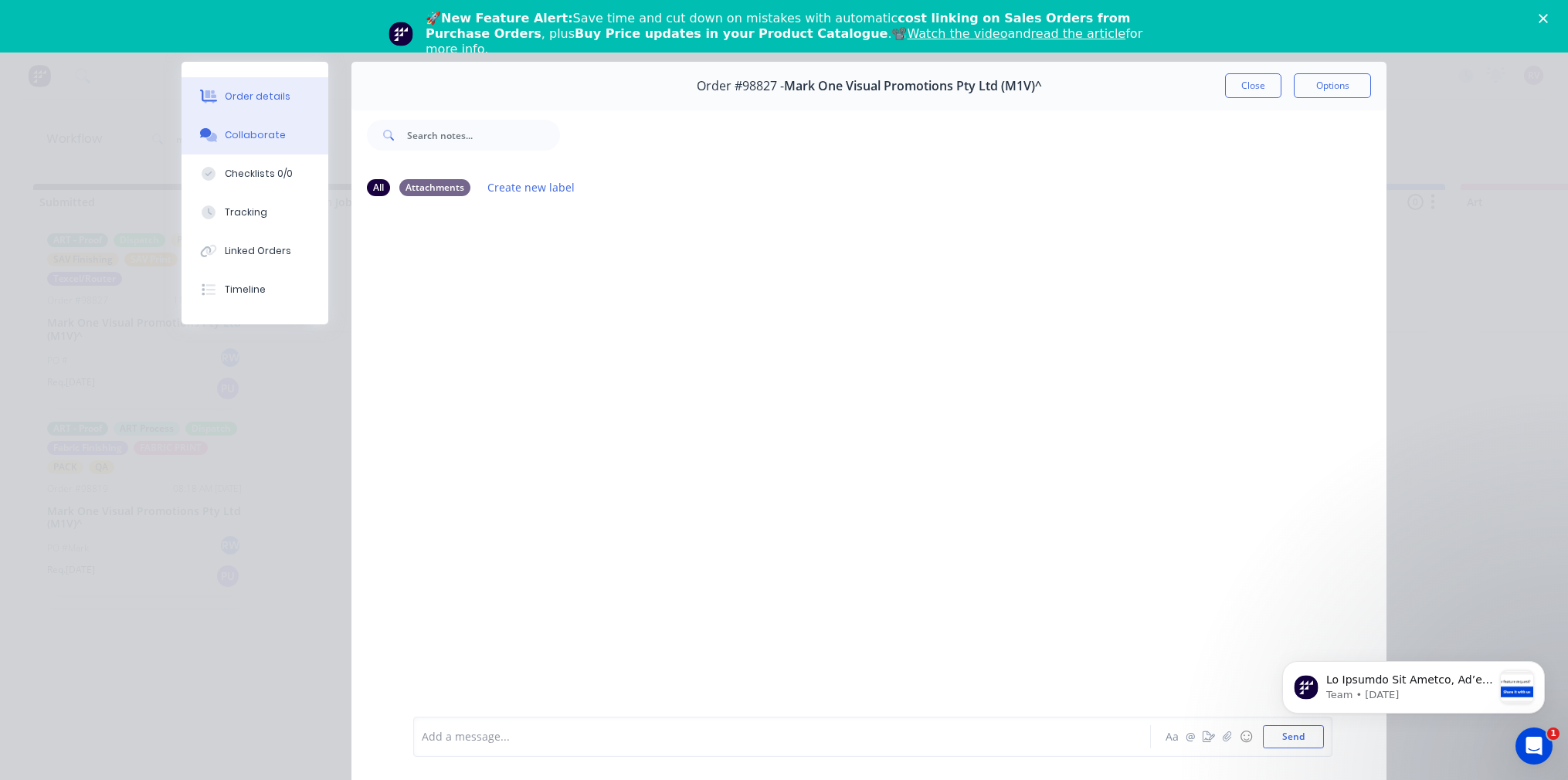
click at [260, 111] on button "Order details" at bounding box center [254, 97] width 146 height 39
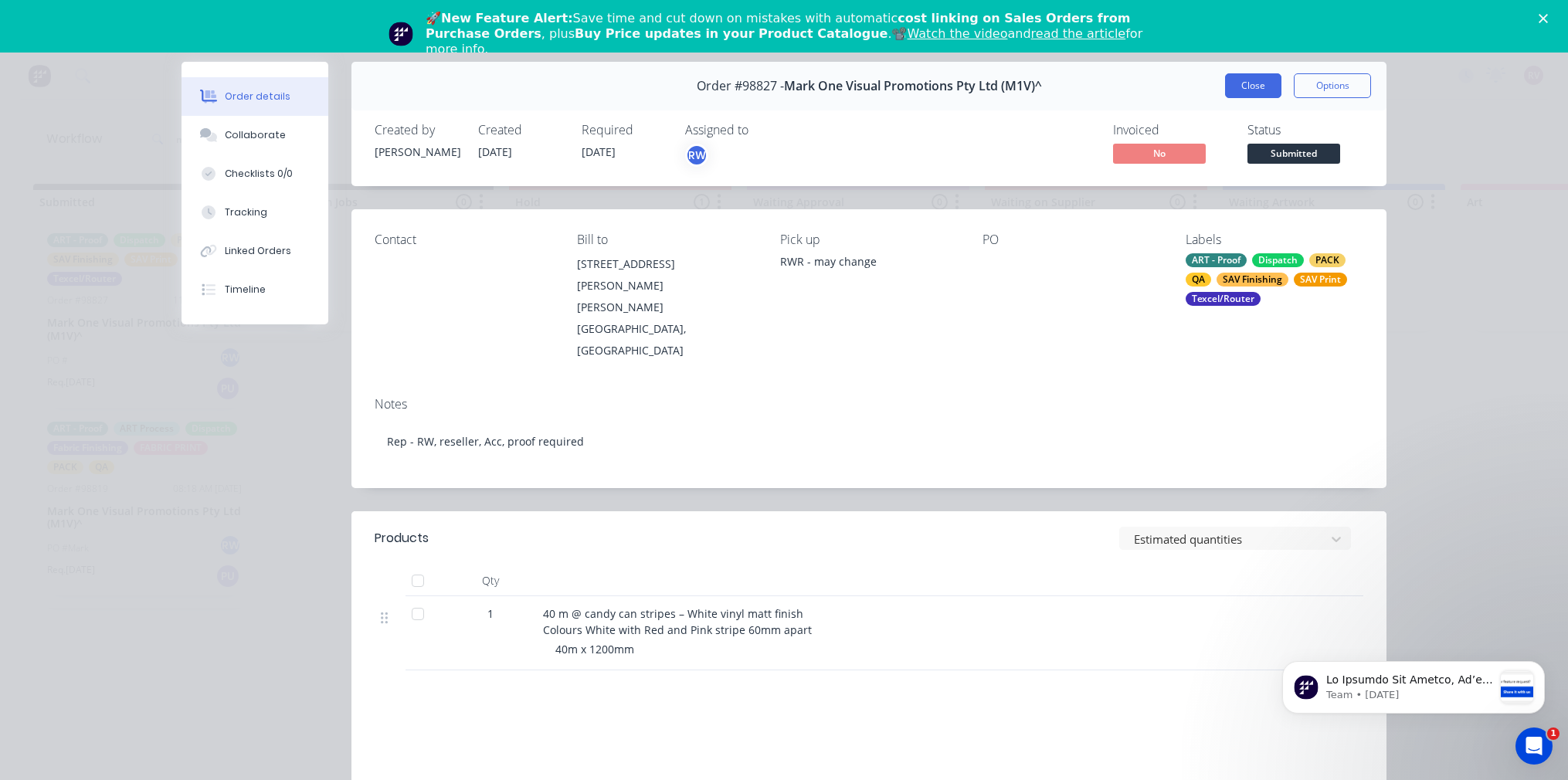
click at [1264, 88] on button "Close" at bounding box center [1253, 86] width 57 height 25
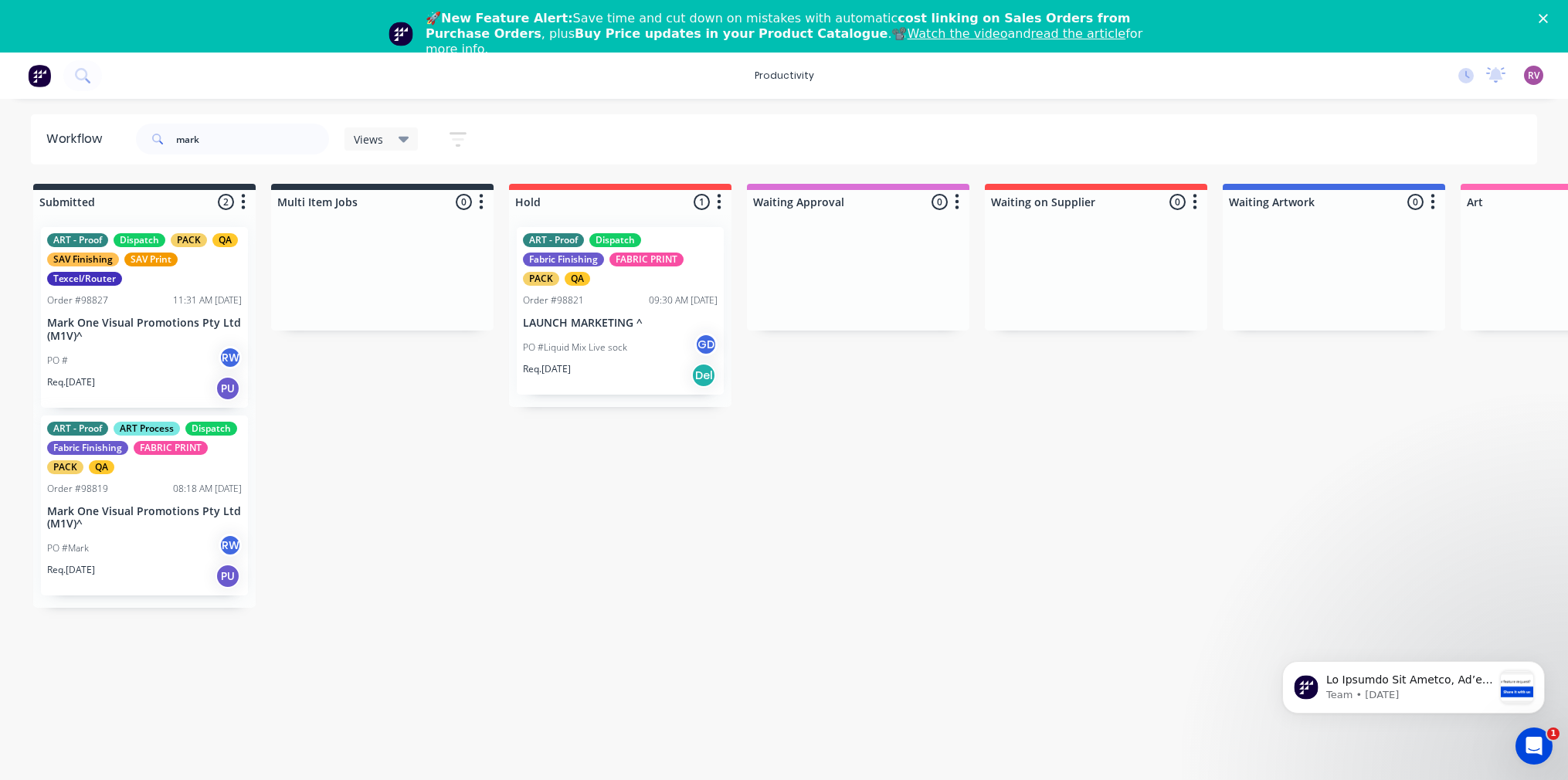
click at [403, 135] on icon at bounding box center [404, 139] width 11 height 17
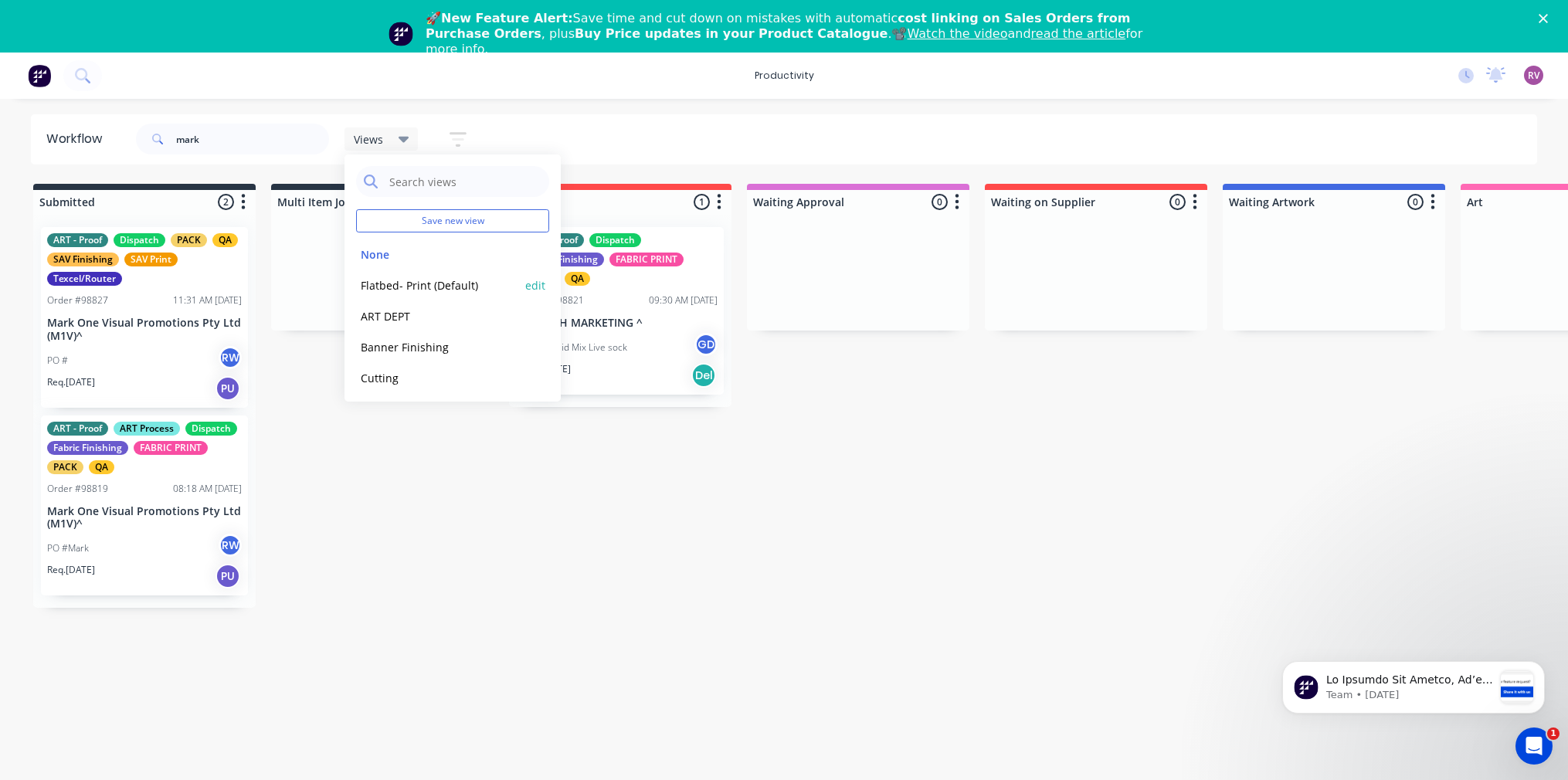
click at [401, 287] on button "Flatbed- Print (Default)" at bounding box center [438, 285] width 164 height 18
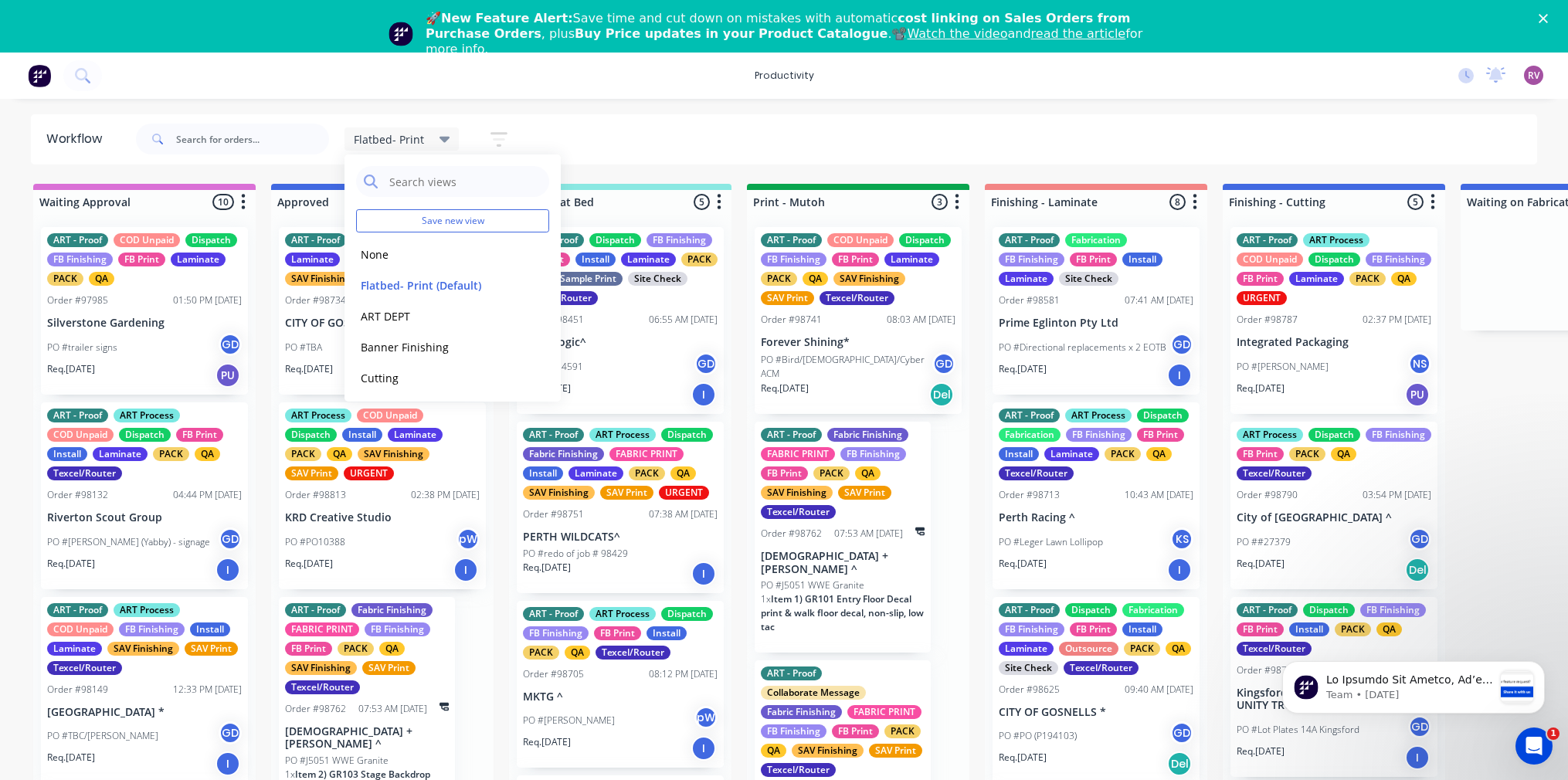
click at [616, 129] on div "Flatbed- Print Save new view None edit Flatbed- Print (Default) edit ART DEPT e…" at bounding box center [834, 139] width 1405 height 46
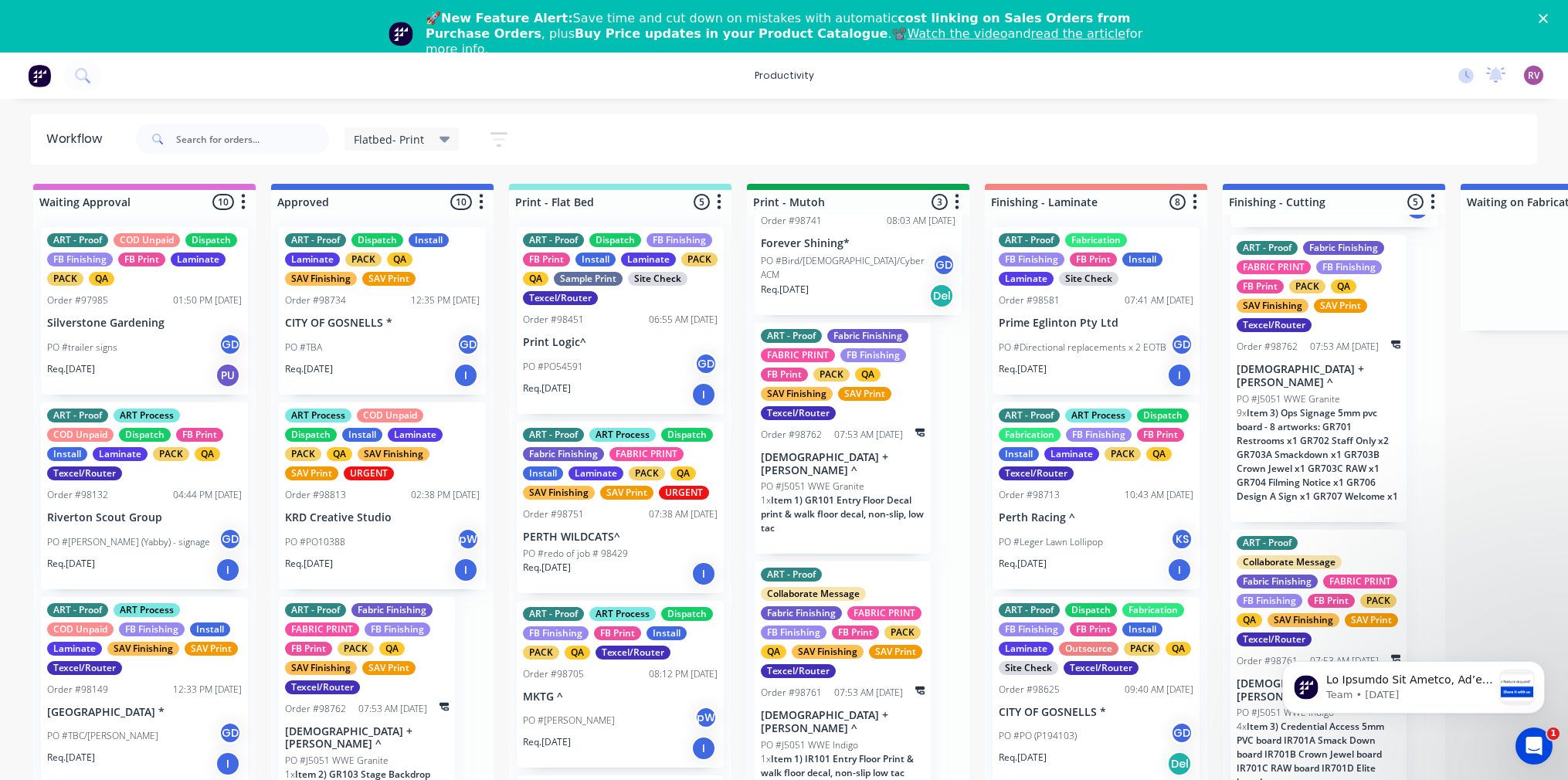
scroll to position [554, 0]
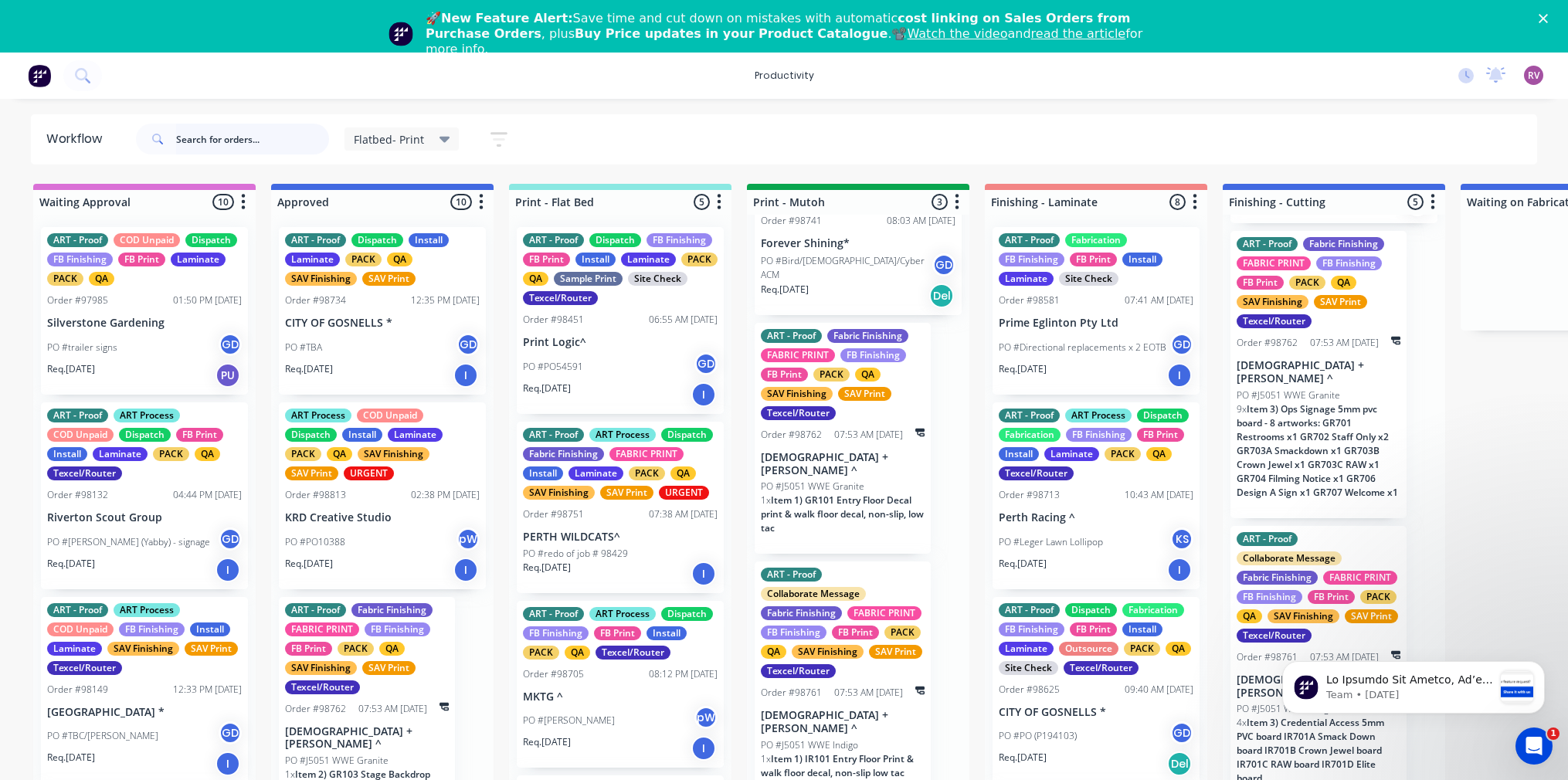
click at [227, 133] on input "text" at bounding box center [252, 139] width 153 height 31
type input "98744"
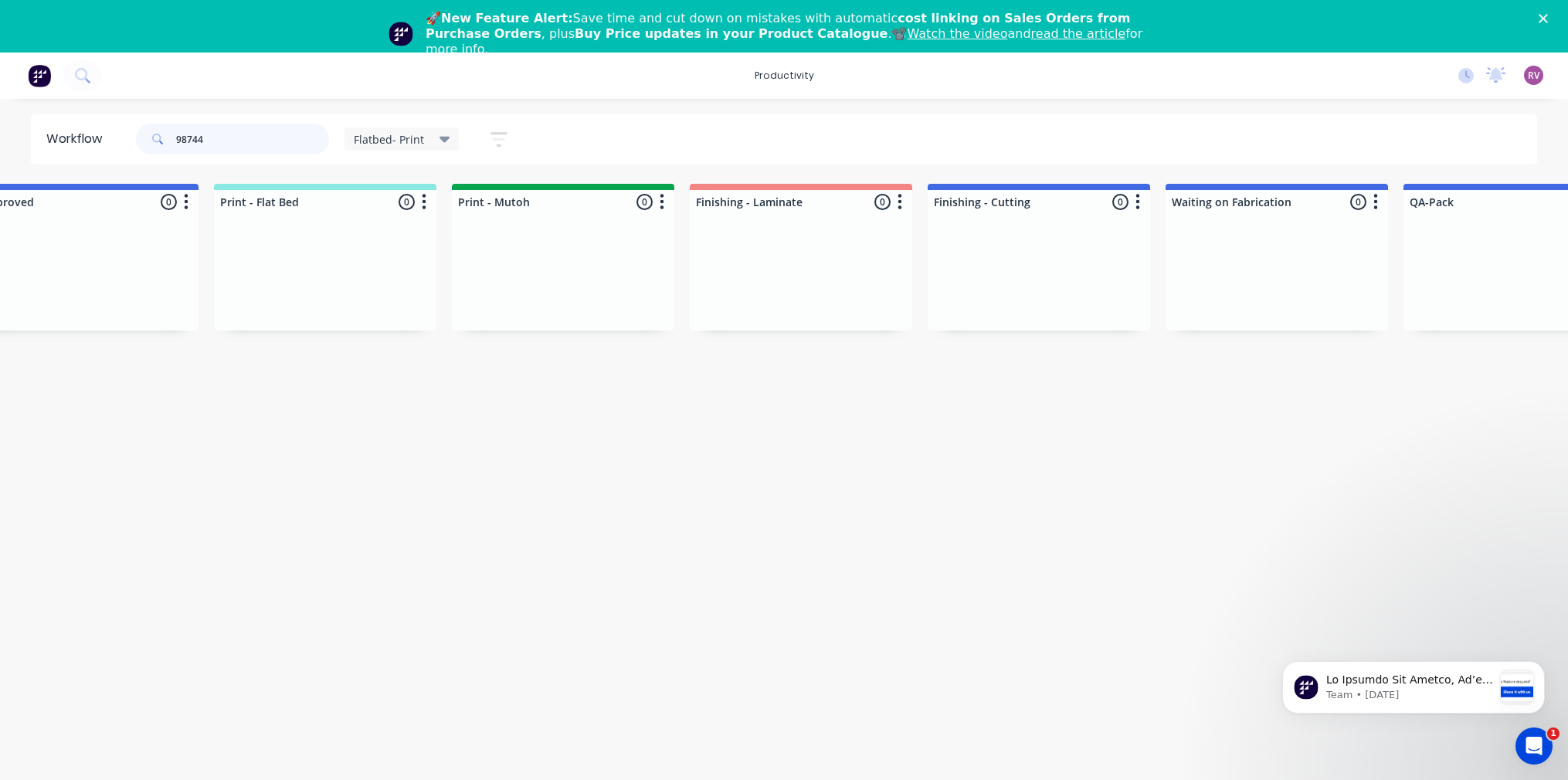
scroll to position [0, 0]
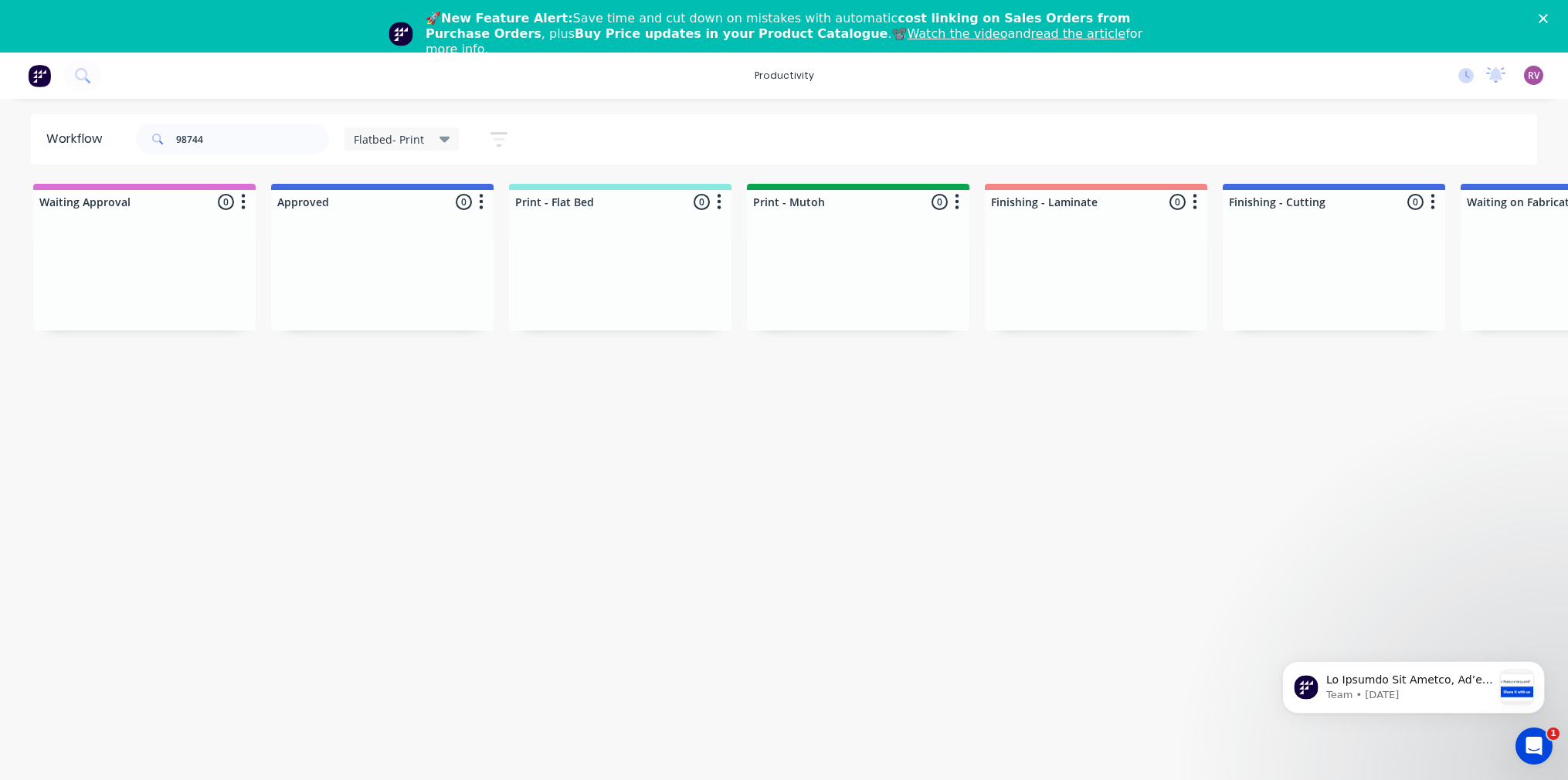
click at [424, 136] on div "Flatbed- Print" at bounding box center [402, 139] width 97 height 14
click at [396, 252] on button "None" at bounding box center [438, 254] width 164 height 18
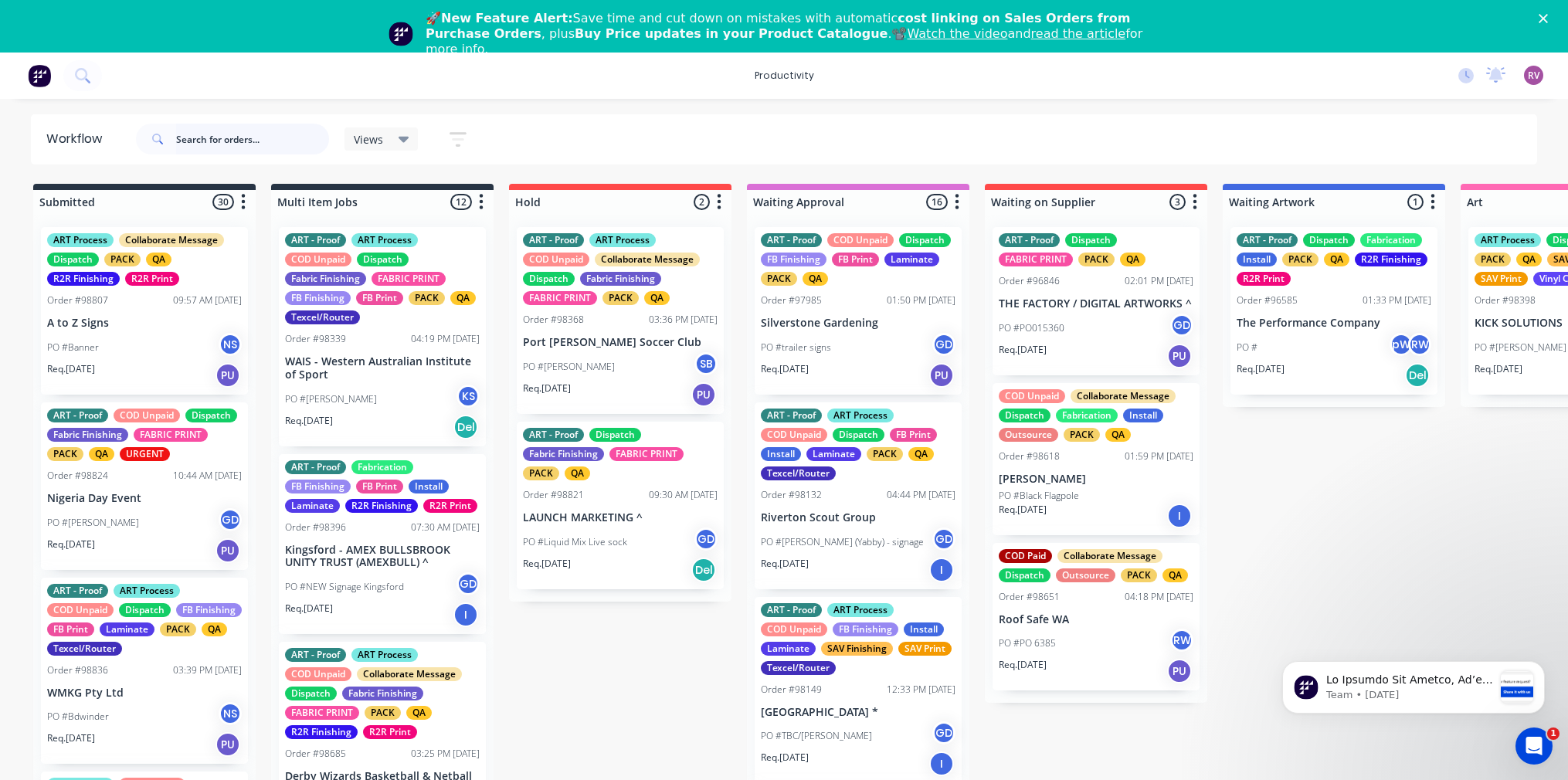
click at [260, 143] on input "text" at bounding box center [252, 139] width 153 height 31
type input "98744"
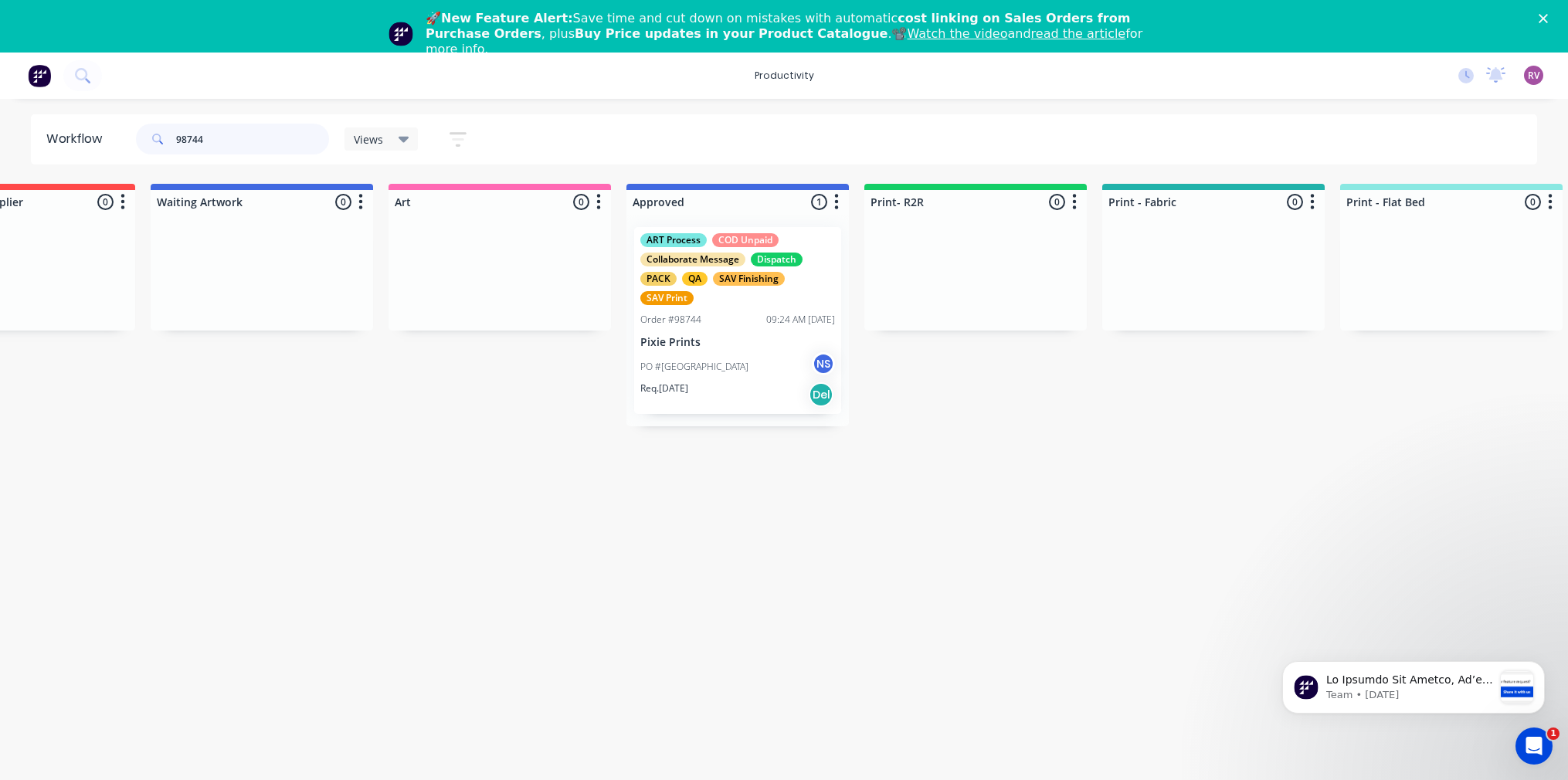
scroll to position [0, 1183]
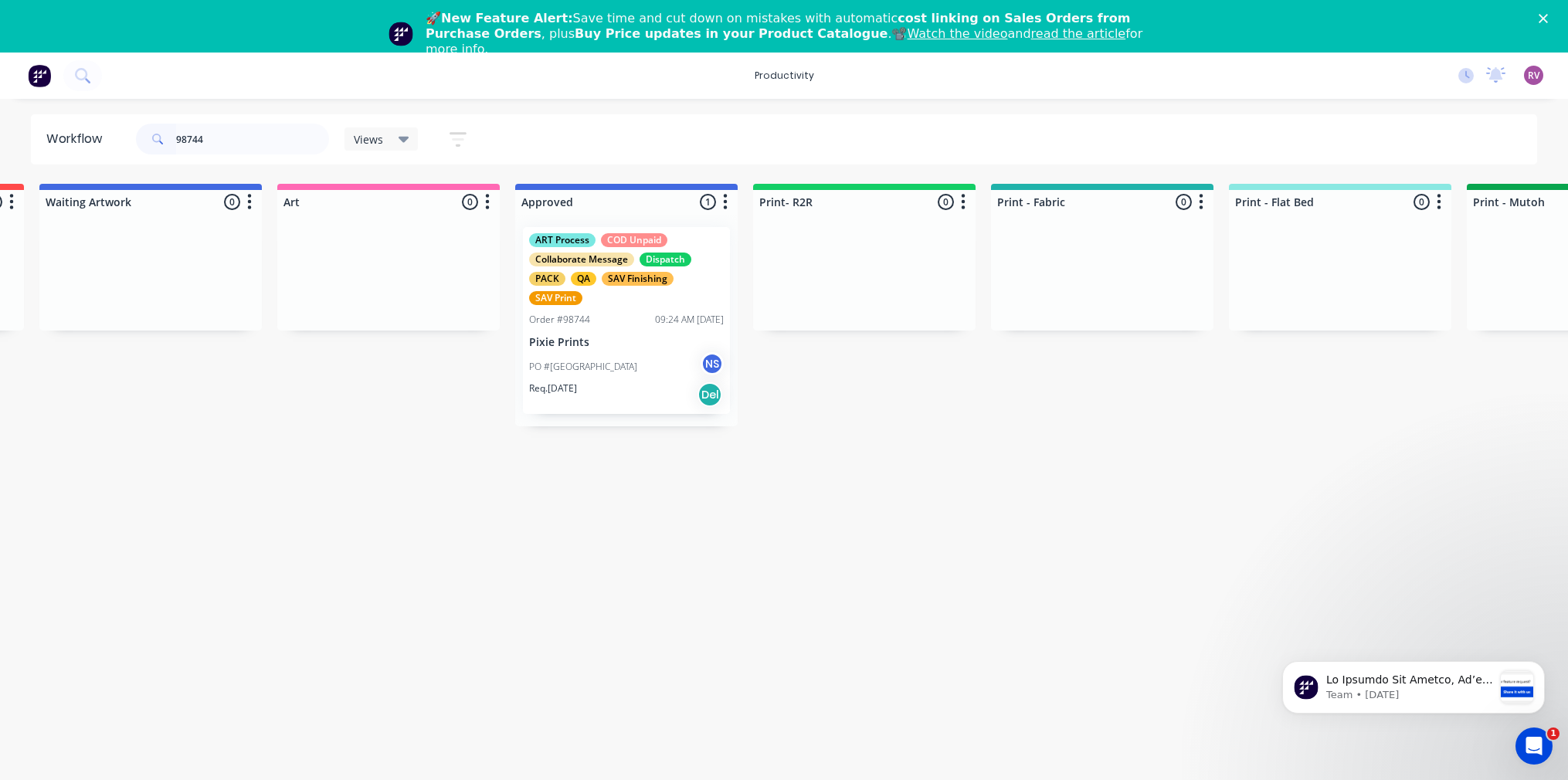
click at [641, 350] on div "ART Process COD Unpaid Collaborate Message Dispatch PACK QA SAV Finishing SAV P…" at bounding box center [626, 320] width 207 height 187
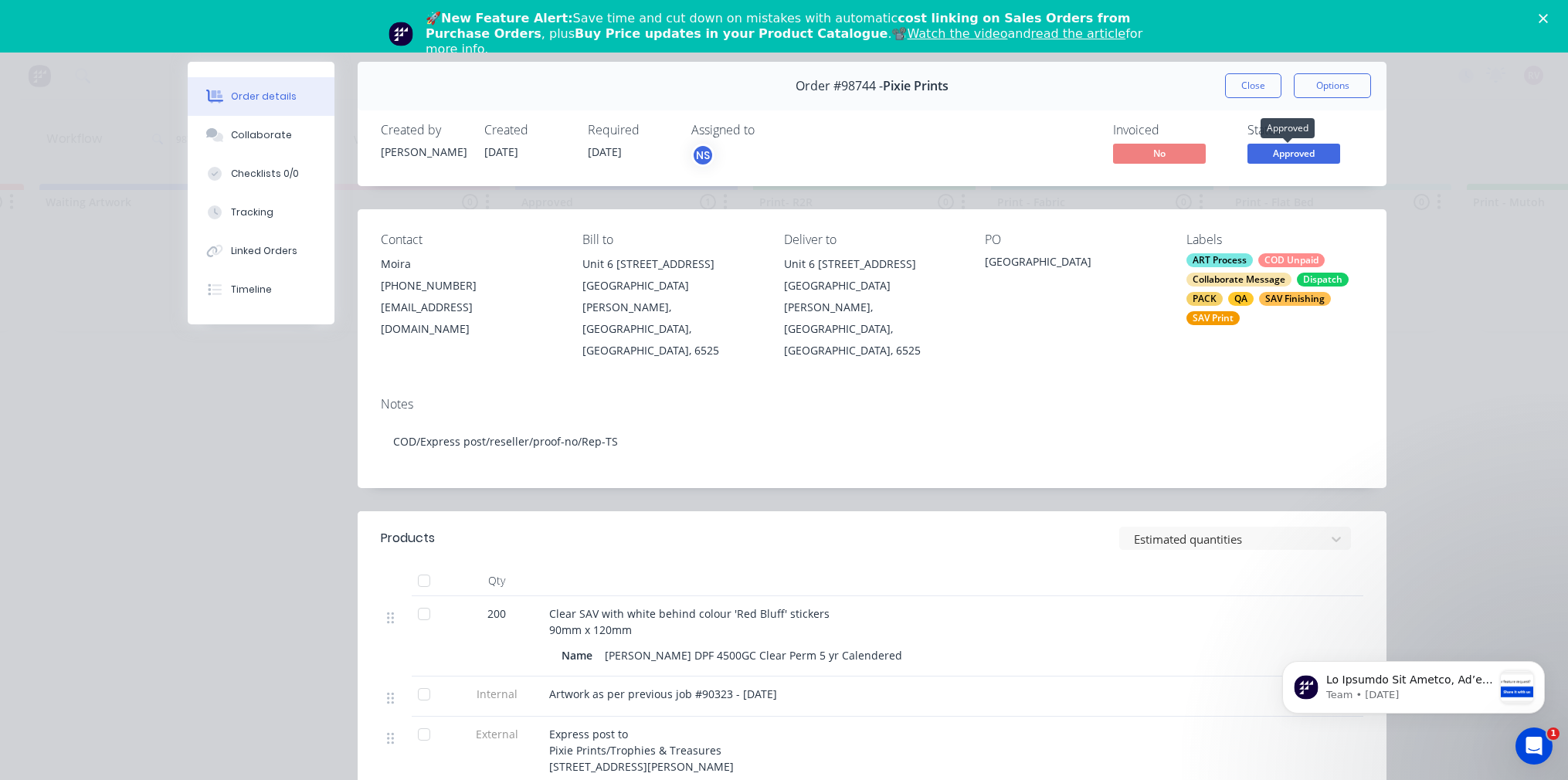
click at [1274, 161] on span "Approved" at bounding box center [1294, 153] width 93 height 19
click at [1030, 342] on div "Contact Moira [PHONE_NUMBER] [EMAIL_ADDRESS][DOMAIN_NAME] Bill to [STREET_ADDRE…" at bounding box center [872, 297] width 1029 height 175
click at [1271, 313] on div "ART Process COD Unpaid Collaborate Message Dispatch PACK QA SAV Finishing SAV P…" at bounding box center [1274, 289] width 177 height 72
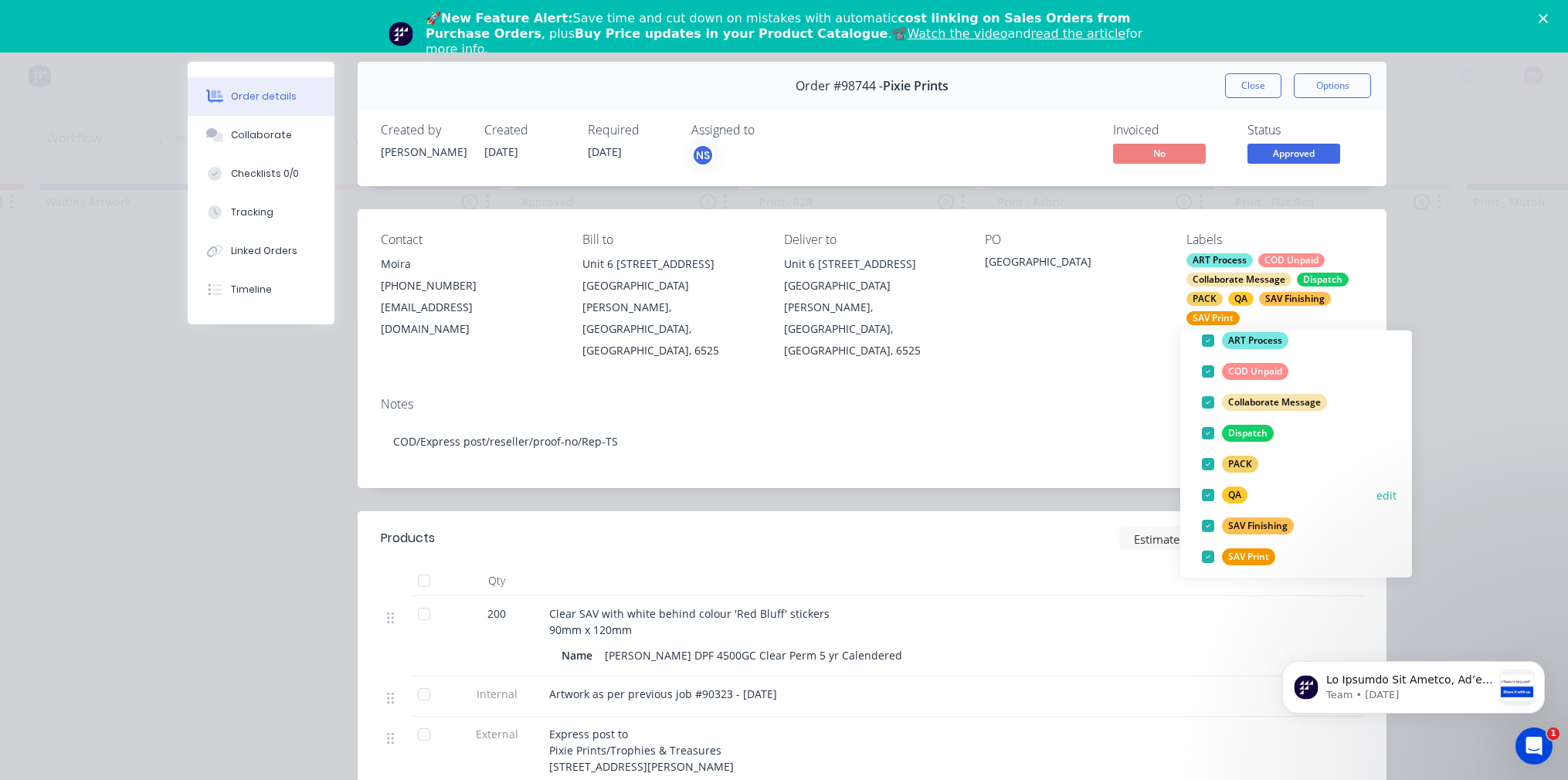
scroll to position [146, 0]
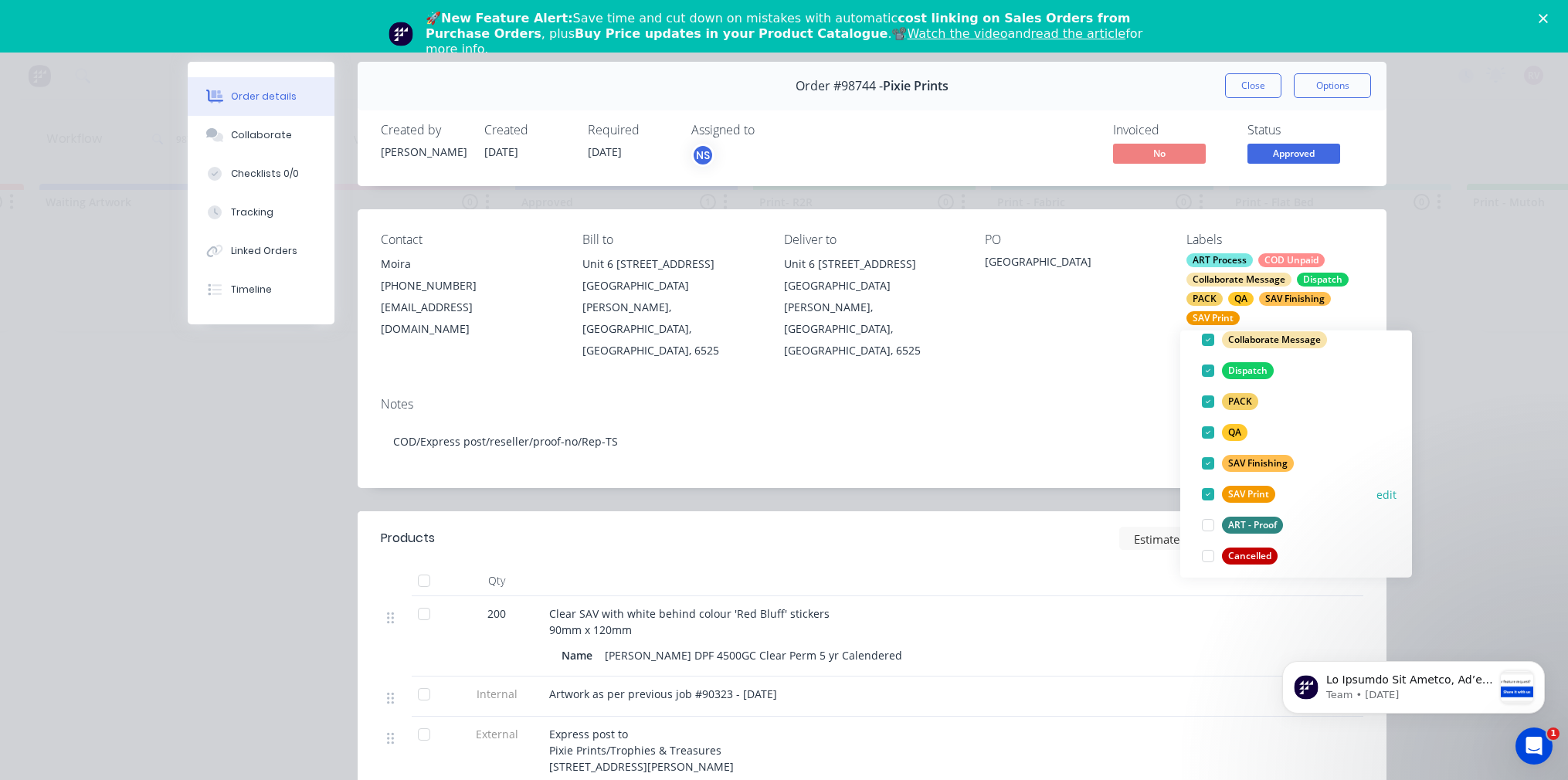
click at [1250, 495] on div "SAV Print" at bounding box center [1248, 494] width 53 height 17
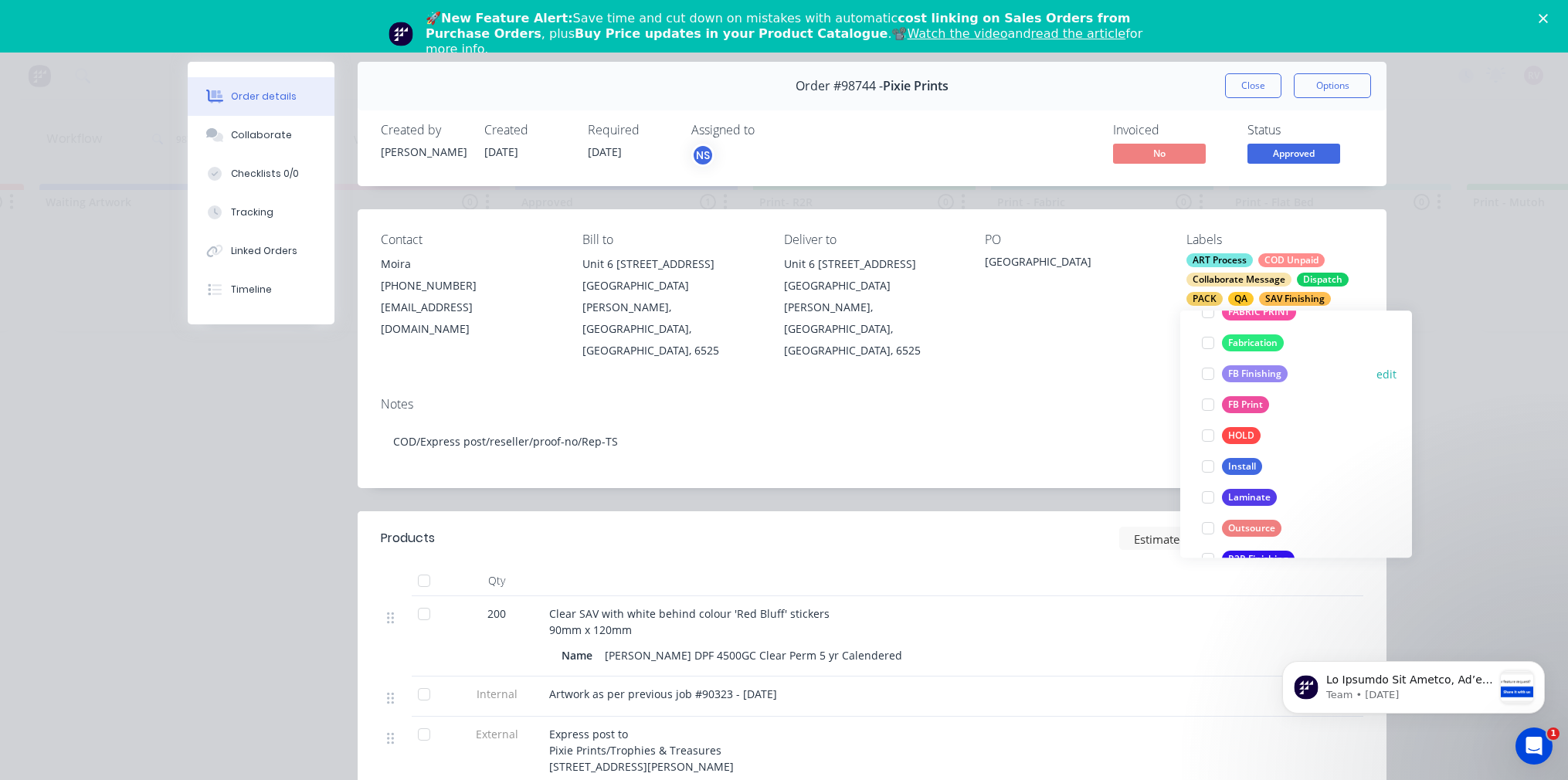
click at [1277, 374] on div "FB Finishing" at bounding box center [1254, 374] width 66 height 17
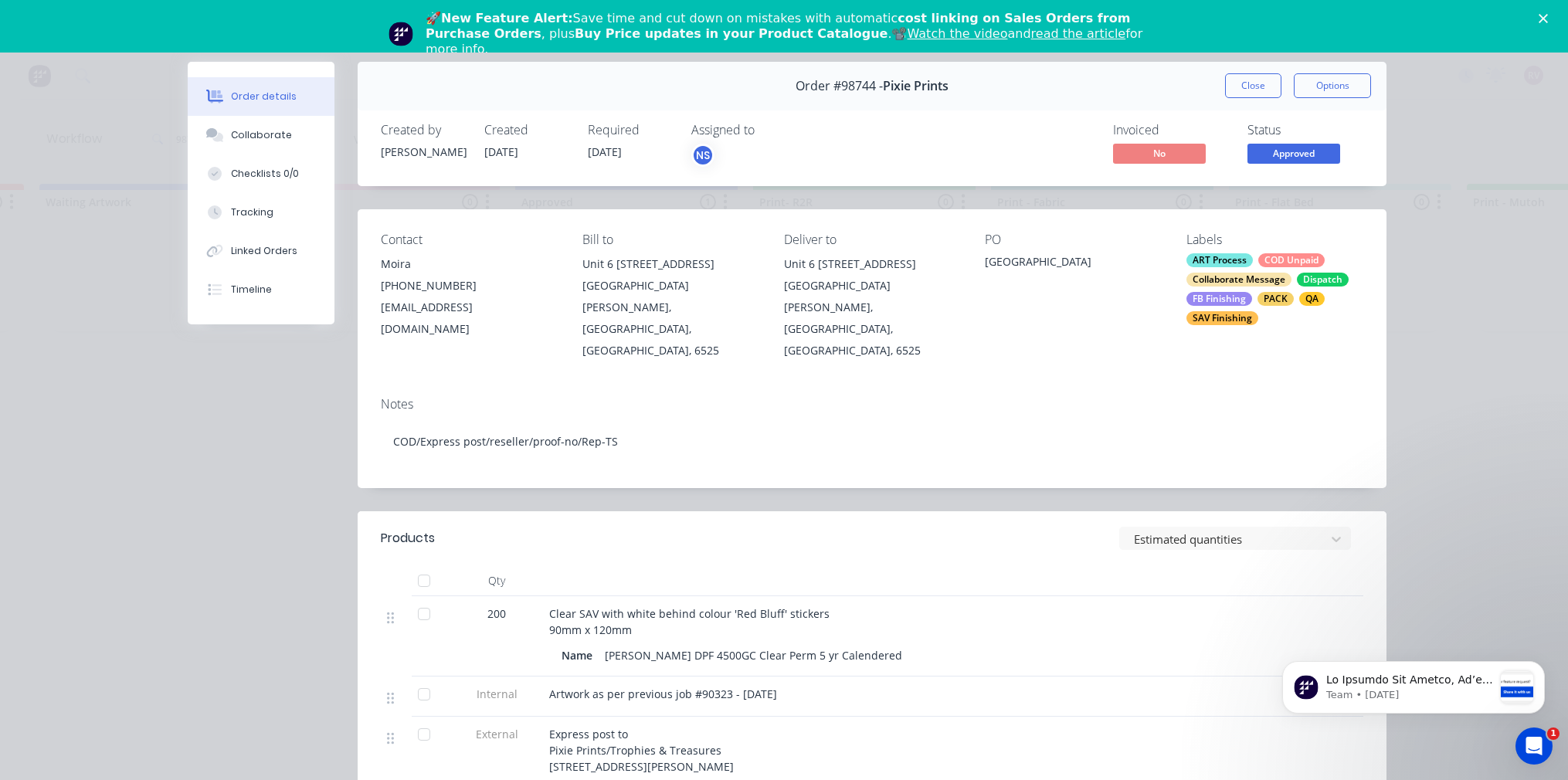
click at [1027, 384] on div "Notes COD/Express post/reseller/proof-no/Rep-TS" at bounding box center [872, 436] width 1029 height 104
click at [1250, 98] on div "Close Options" at bounding box center [1298, 86] width 146 height 25
click at [1248, 86] on button "Close" at bounding box center [1253, 86] width 57 height 25
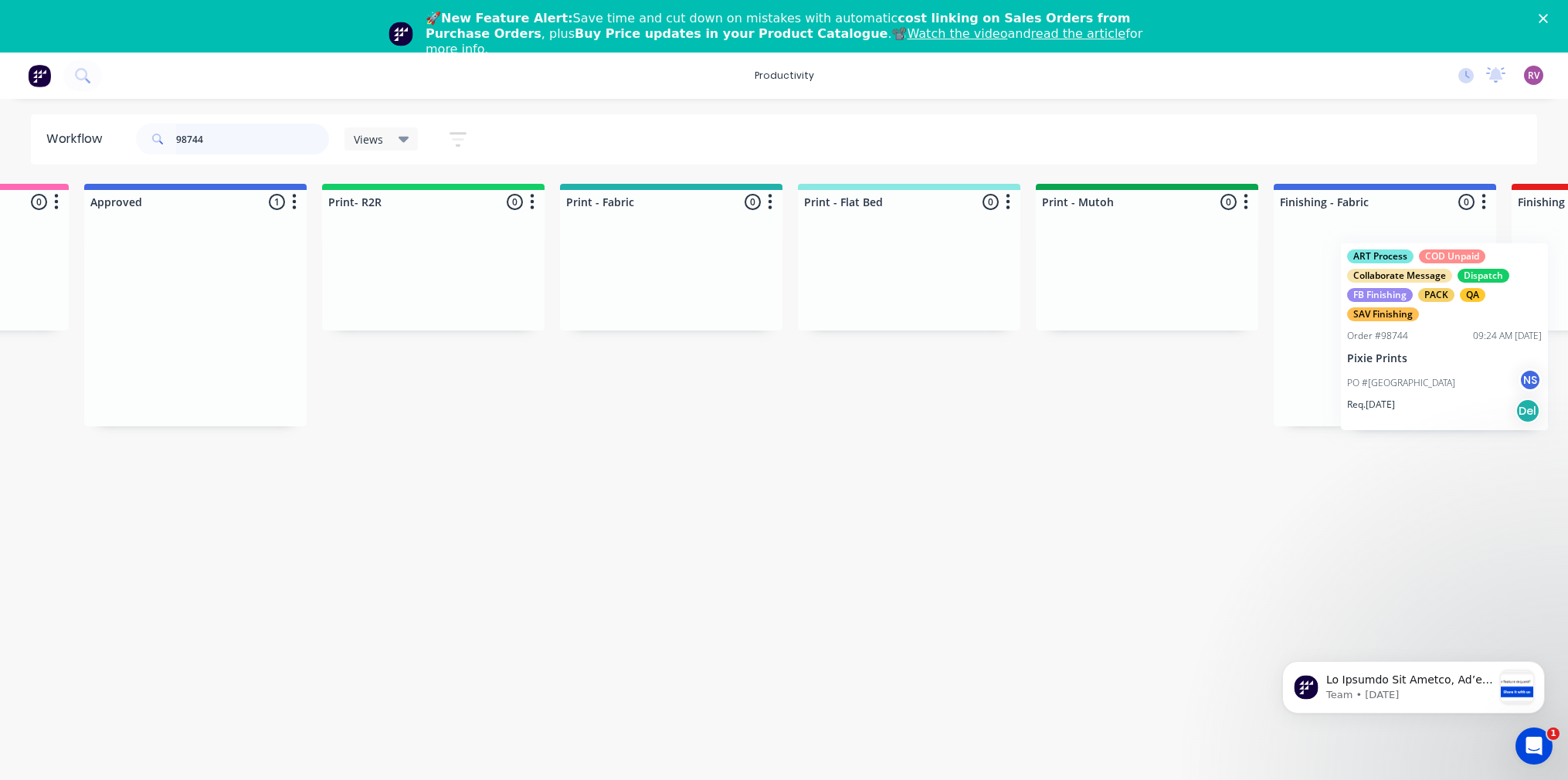
scroll to position [0, 1625]
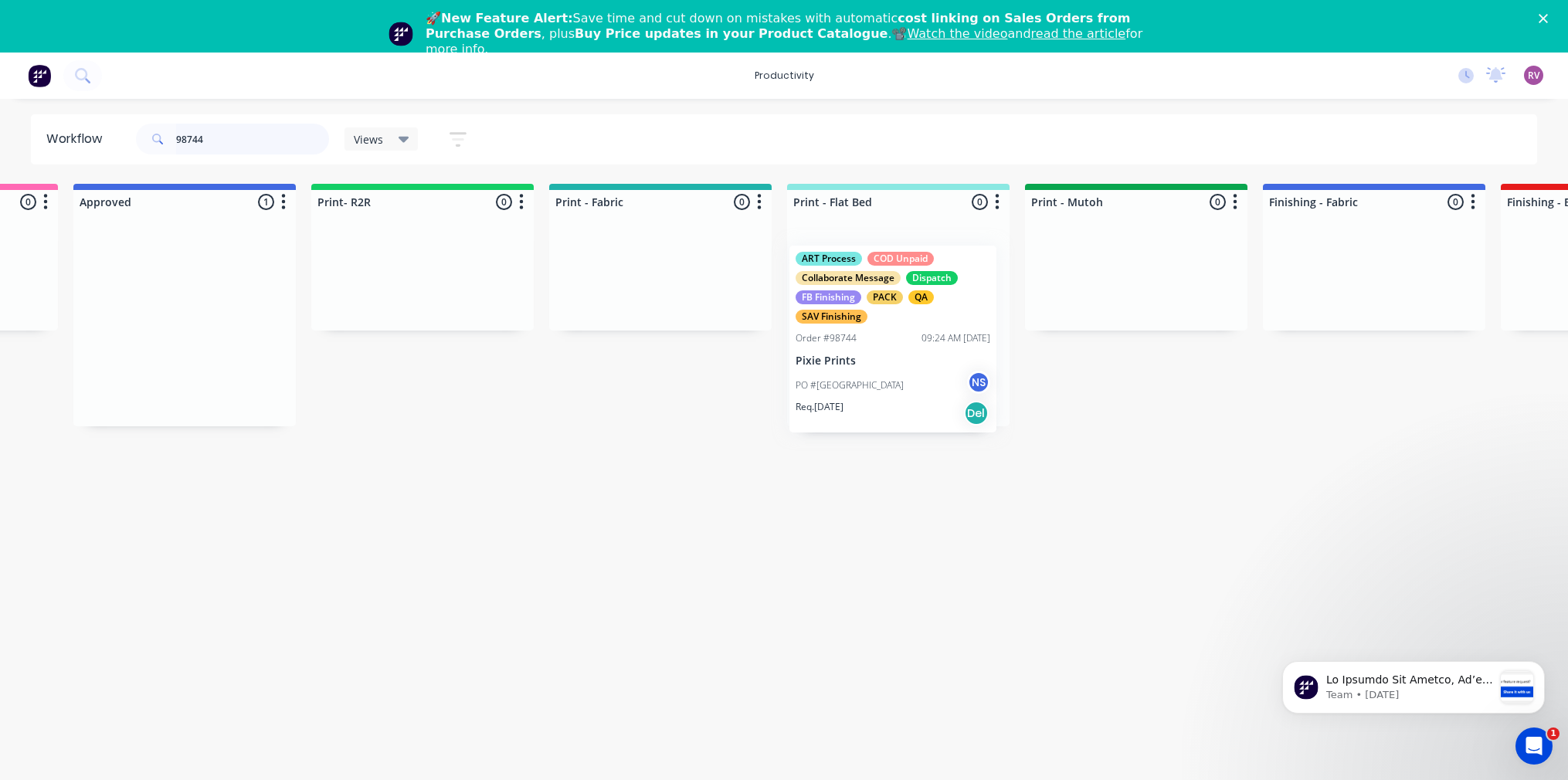
drag, startPoint x: 695, startPoint y: 349, endPoint x: 914, endPoint y: 371, distance: 220.1
click at [914, 371] on div "Submitted 0 Sort By Created date Required date Order number Customer name Most …" at bounding box center [1331, 304] width 5935 height 242
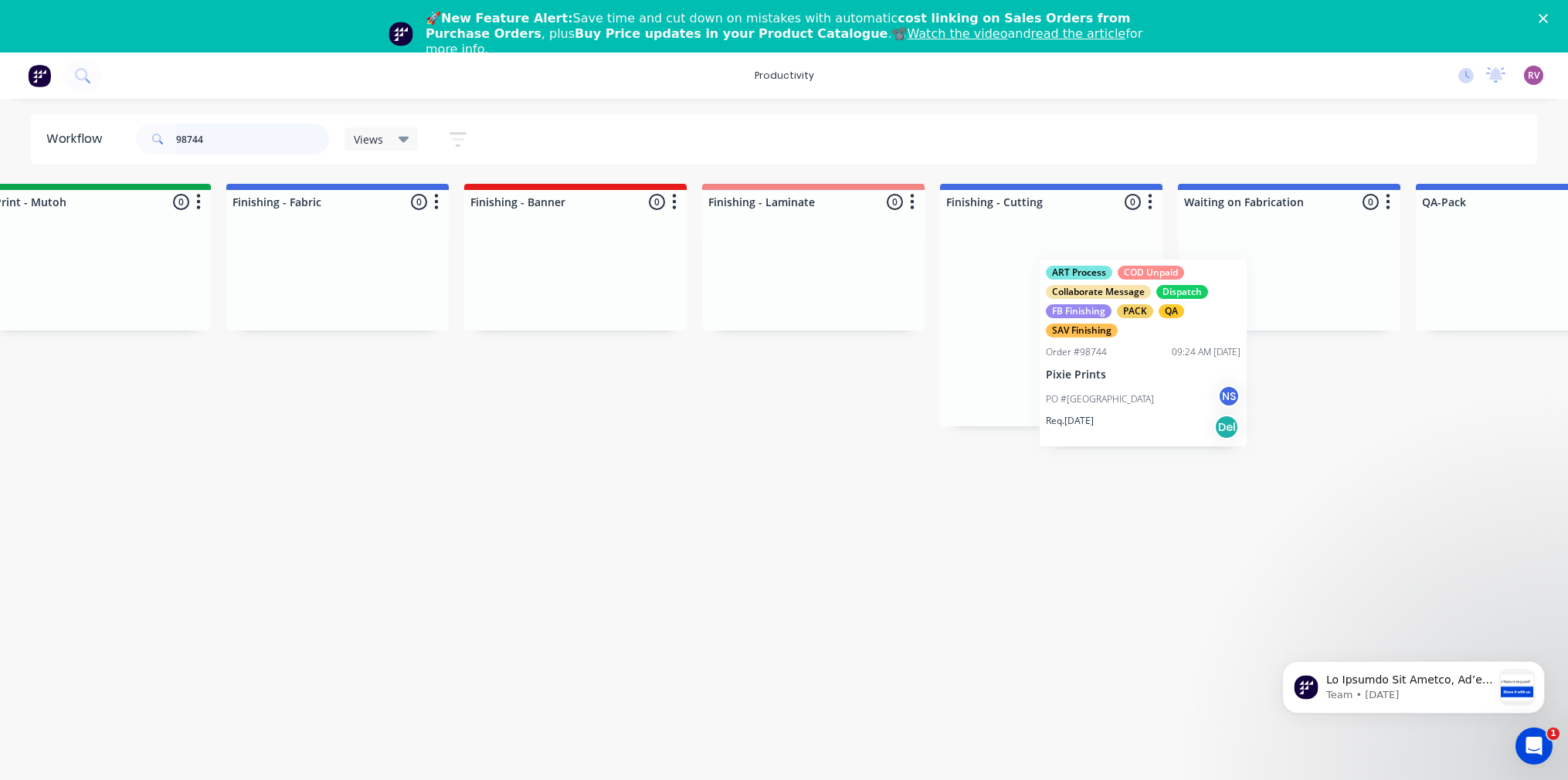
scroll to position [0, 2669]
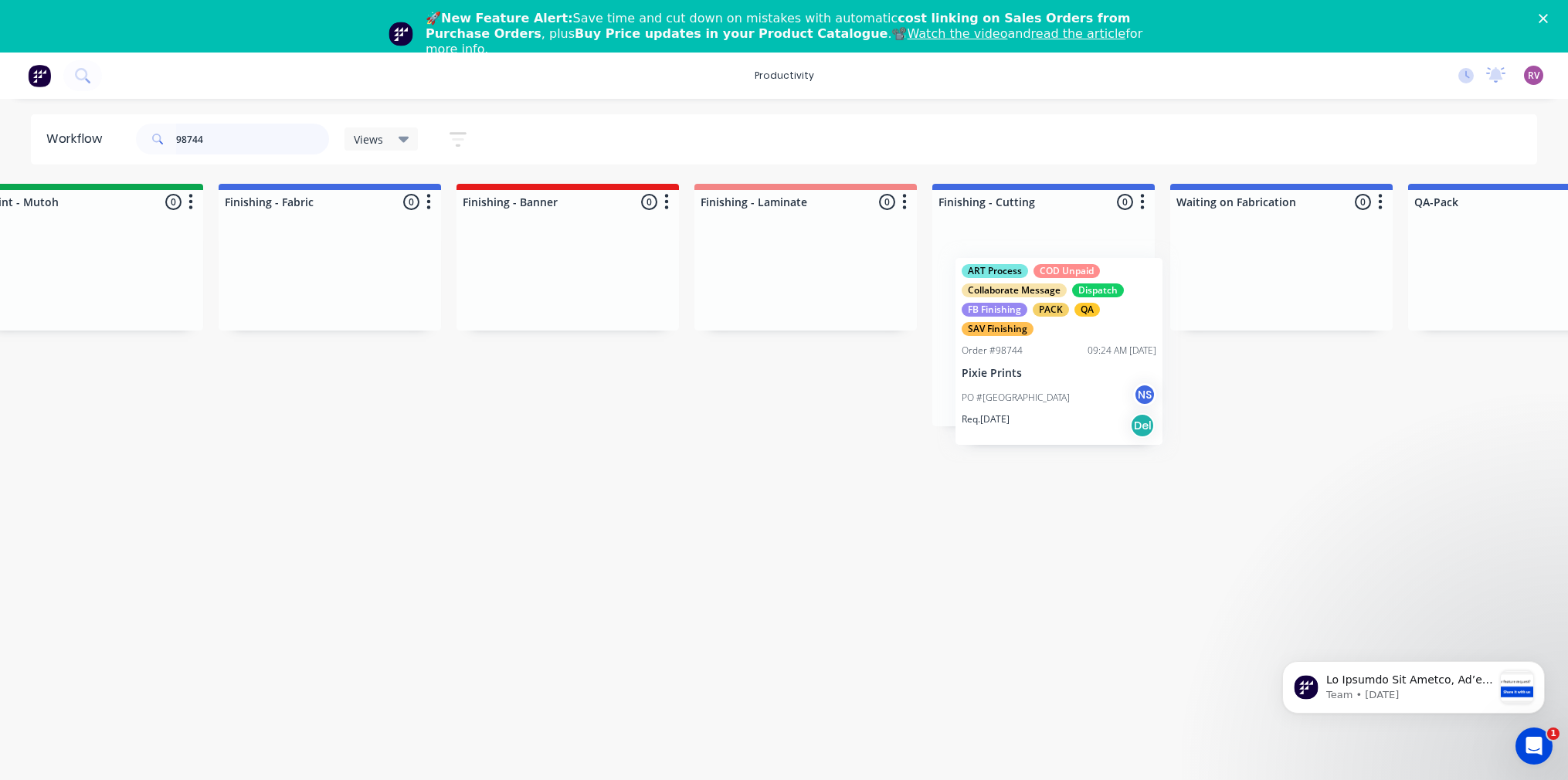
drag, startPoint x: 906, startPoint y: 373, endPoint x: 1073, endPoint y: 403, distance: 169.7
click at [1073, 403] on div "Submitted 0 Sort By Created date Required date Order number Customer name Most …" at bounding box center [287, 304] width 5935 height 242
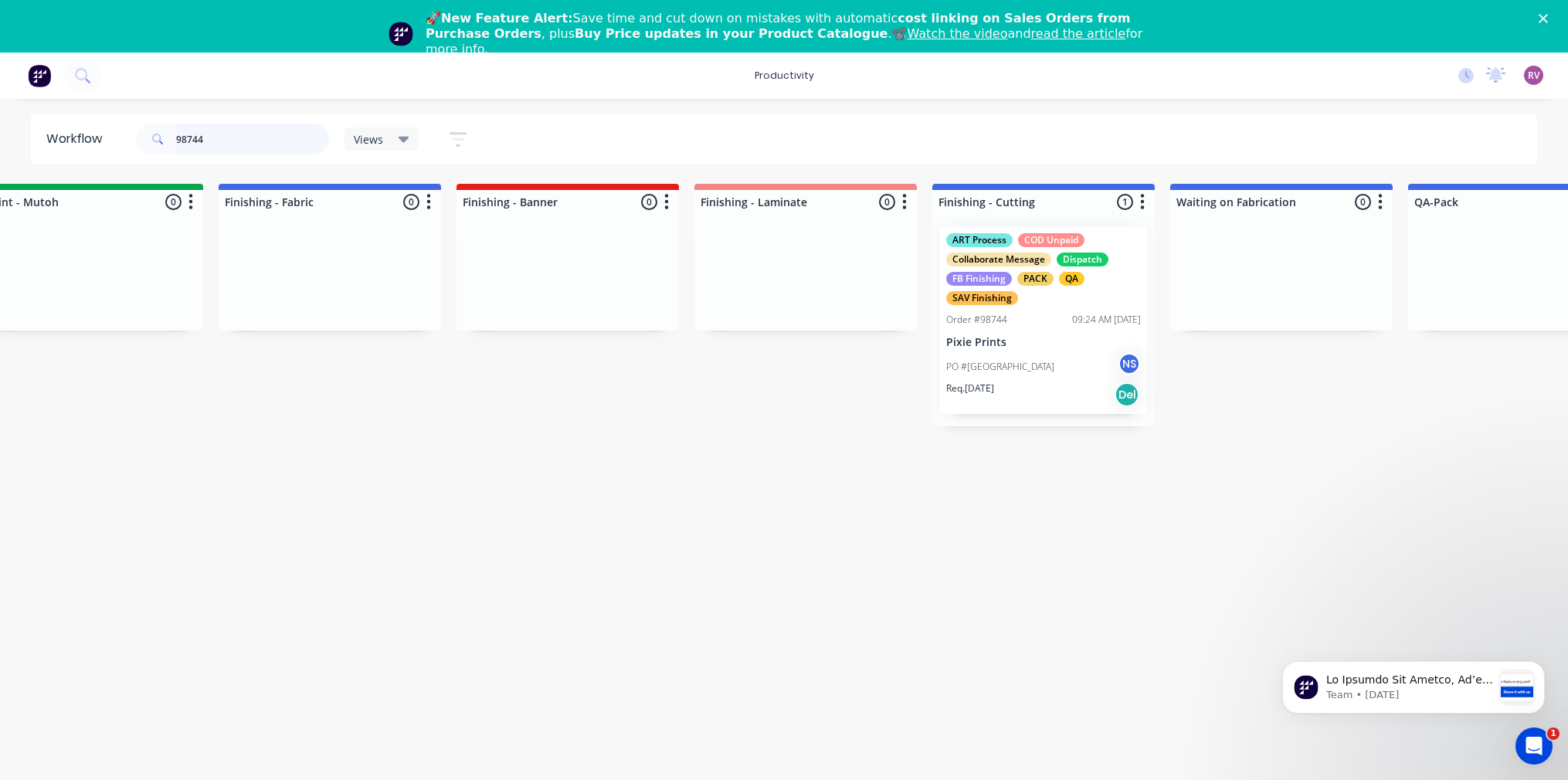
drag, startPoint x: 263, startPoint y: 136, endPoint x: 144, endPoint y: 148, distance: 119.6
click at [144, 148] on div "98744" at bounding box center [232, 139] width 193 height 31
drag, startPoint x: 222, startPoint y: 140, endPoint x: 176, endPoint y: 137, distance: 46.1
click at [176, 137] on input "98744" at bounding box center [252, 139] width 153 height 31
